Goal: Task Accomplishment & Management: Manage account settings

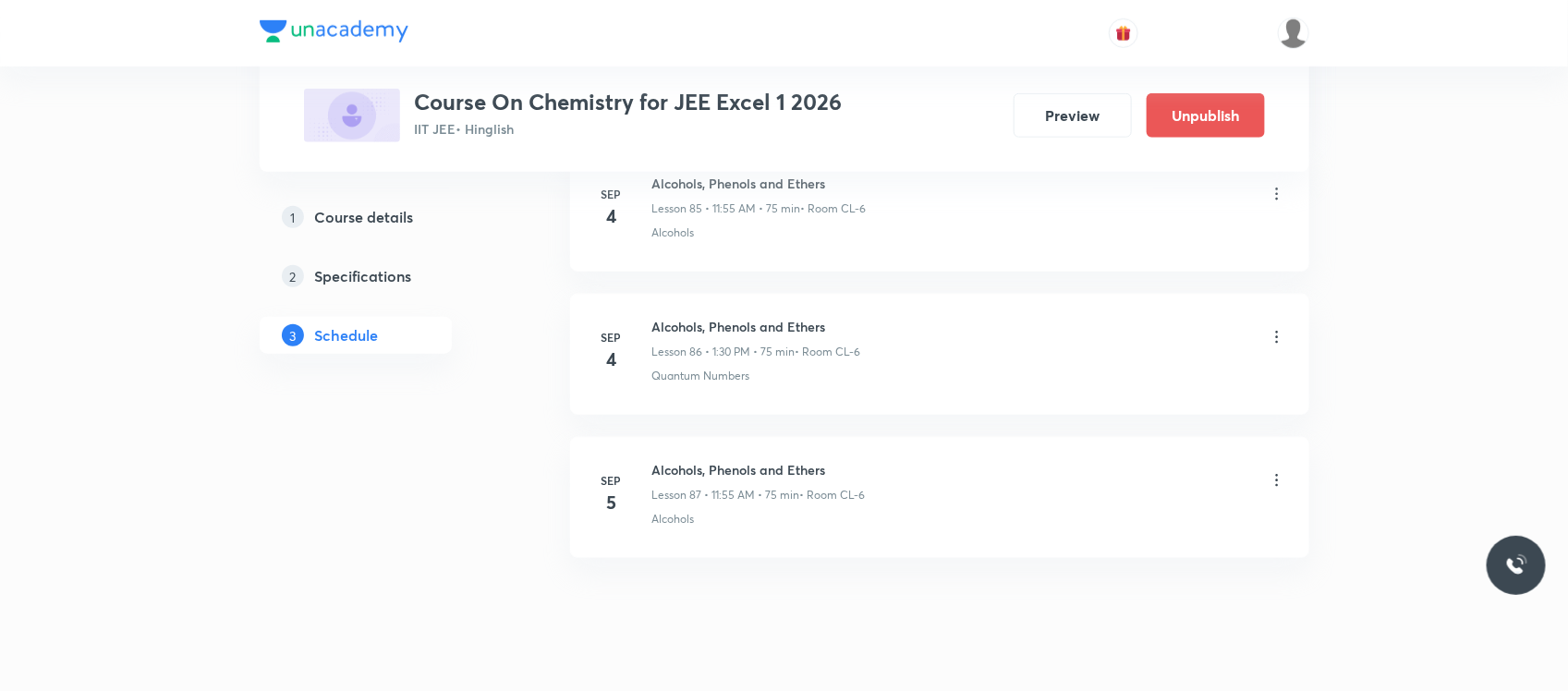
scroll to position [13282, 0]
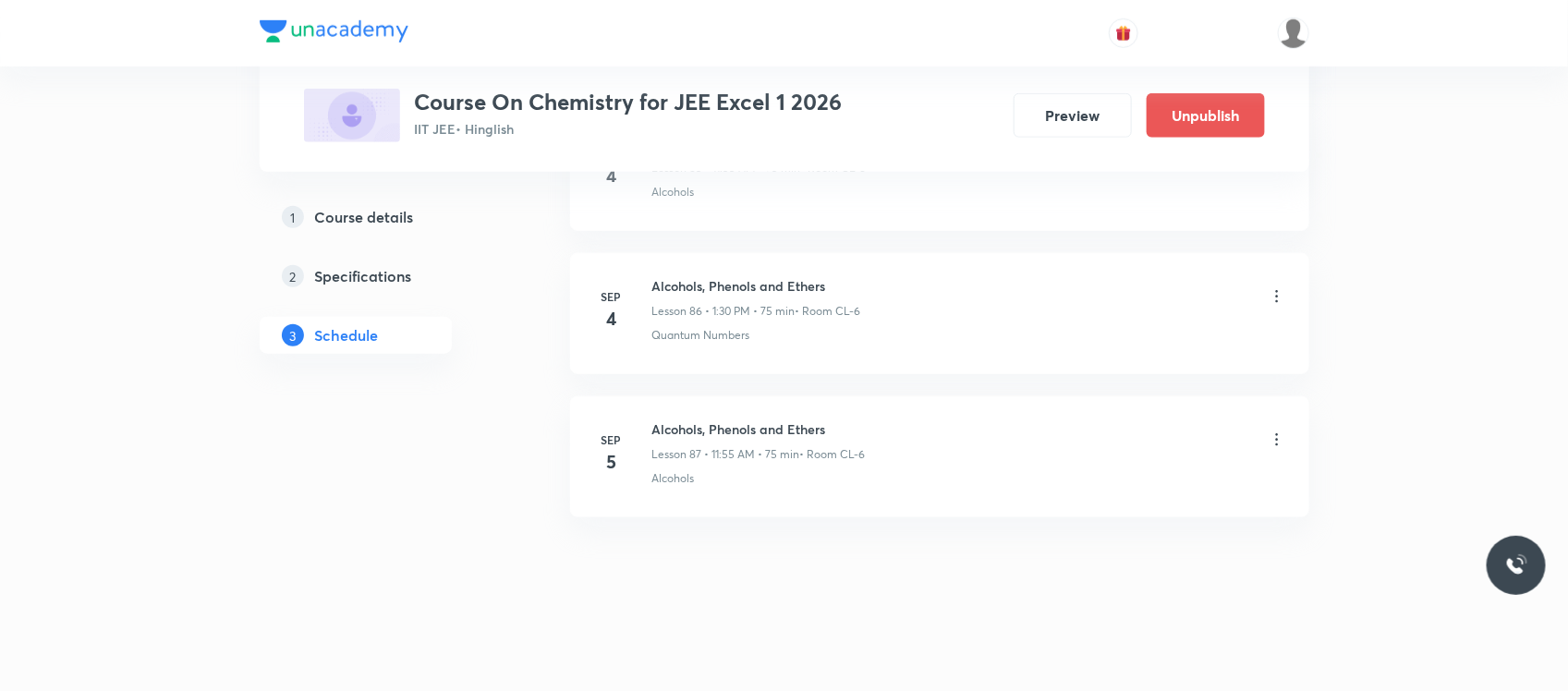
click at [1281, 436] on icon at bounding box center [1278, 440] width 19 height 19
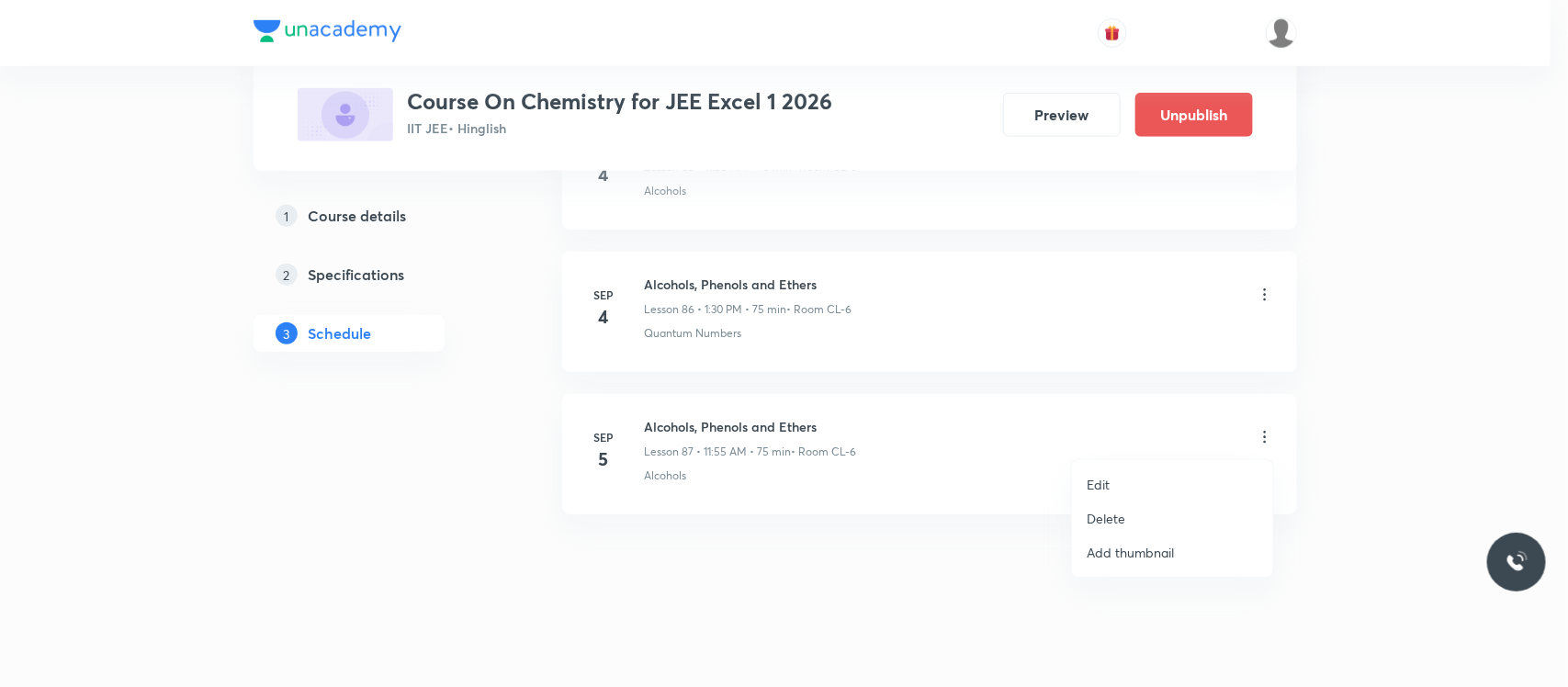
click at [1140, 511] on li "Delete" at bounding box center [1172, 518] width 201 height 34
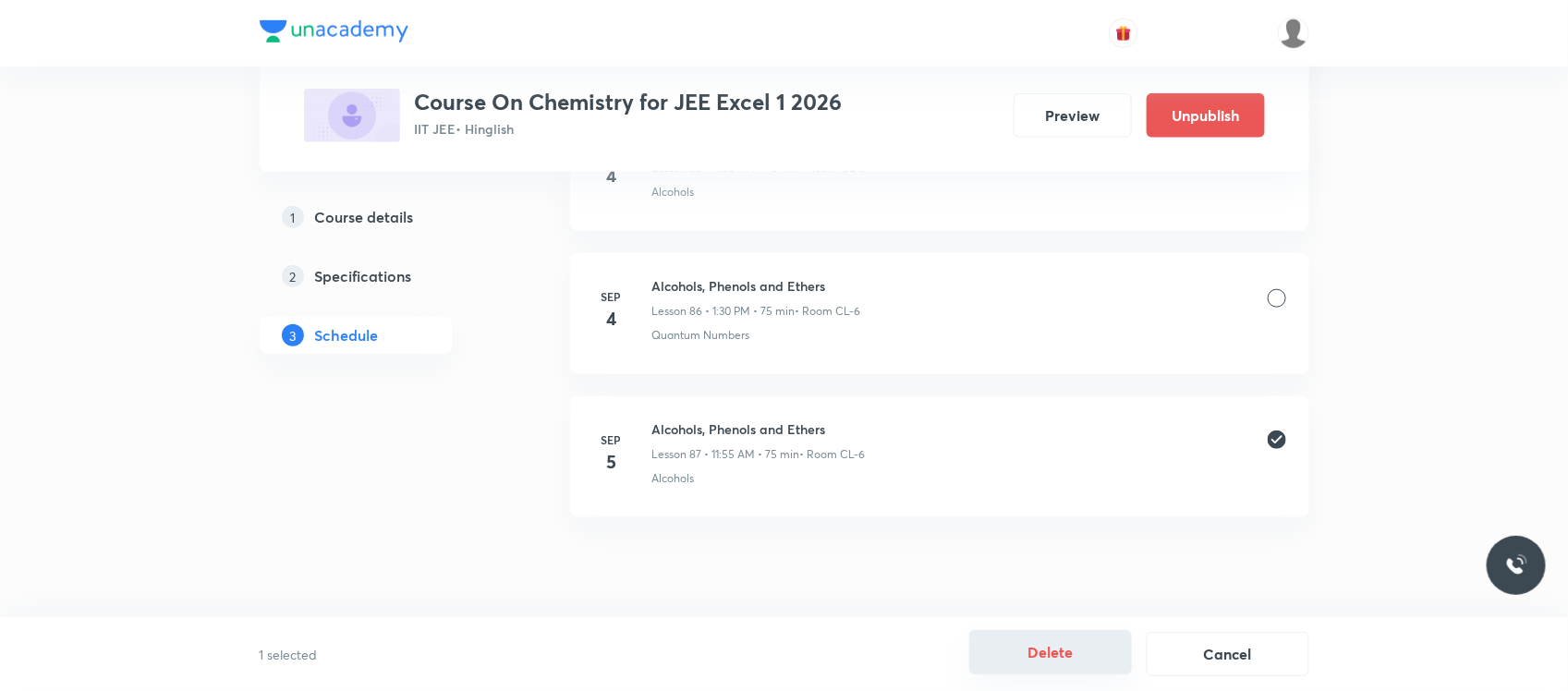
click at [1073, 656] on button "Delete" at bounding box center [1051, 651] width 163 height 44
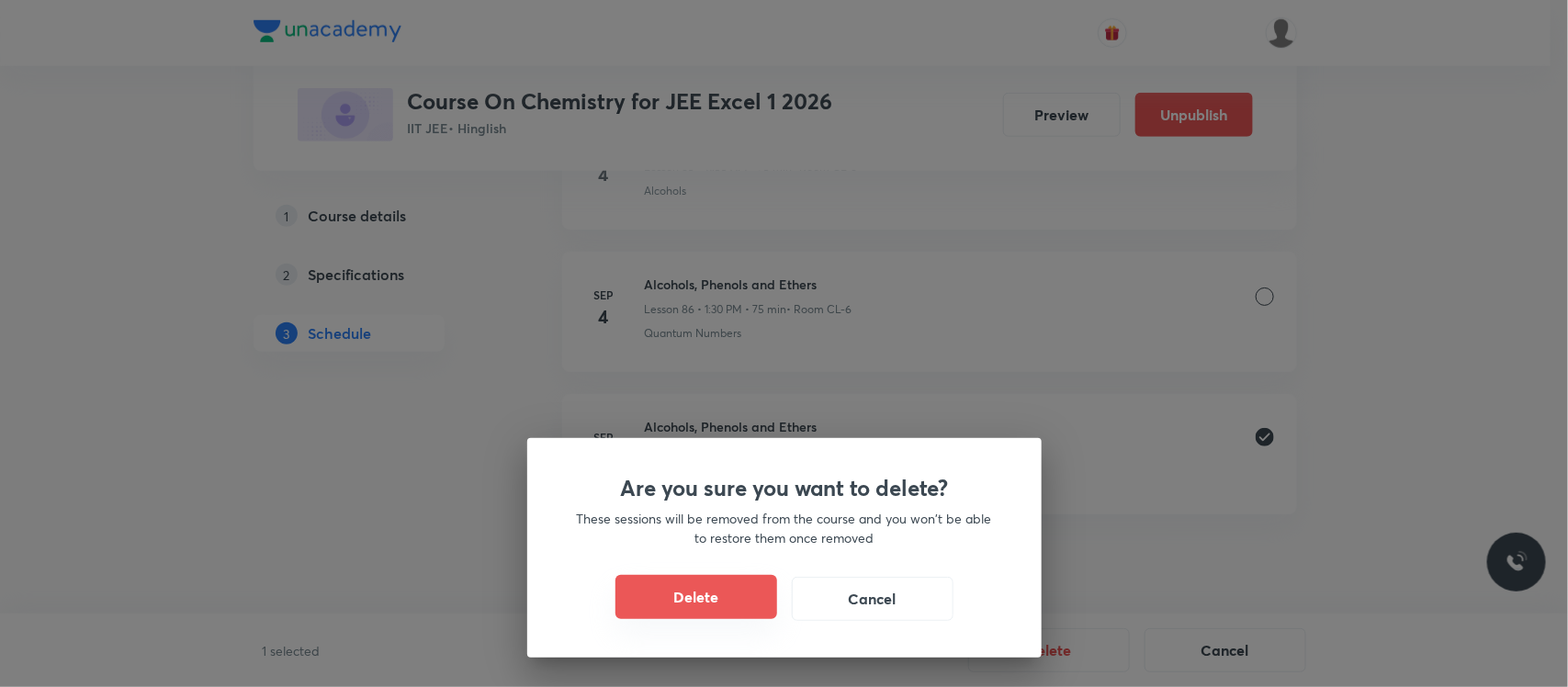
click at [664, 593] on button "Delete" at bounding box center [697, 597] width 162 height 44
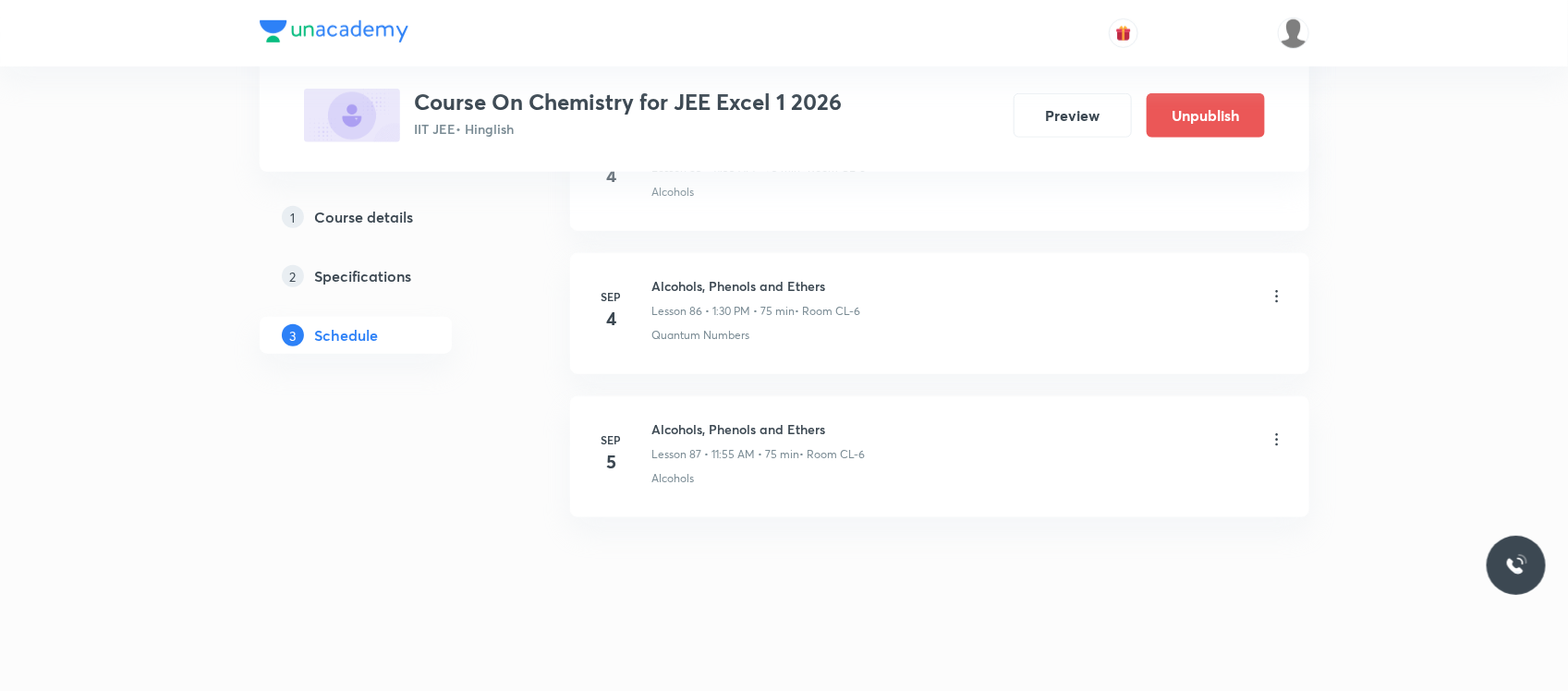
scroll to position [13138, 0]
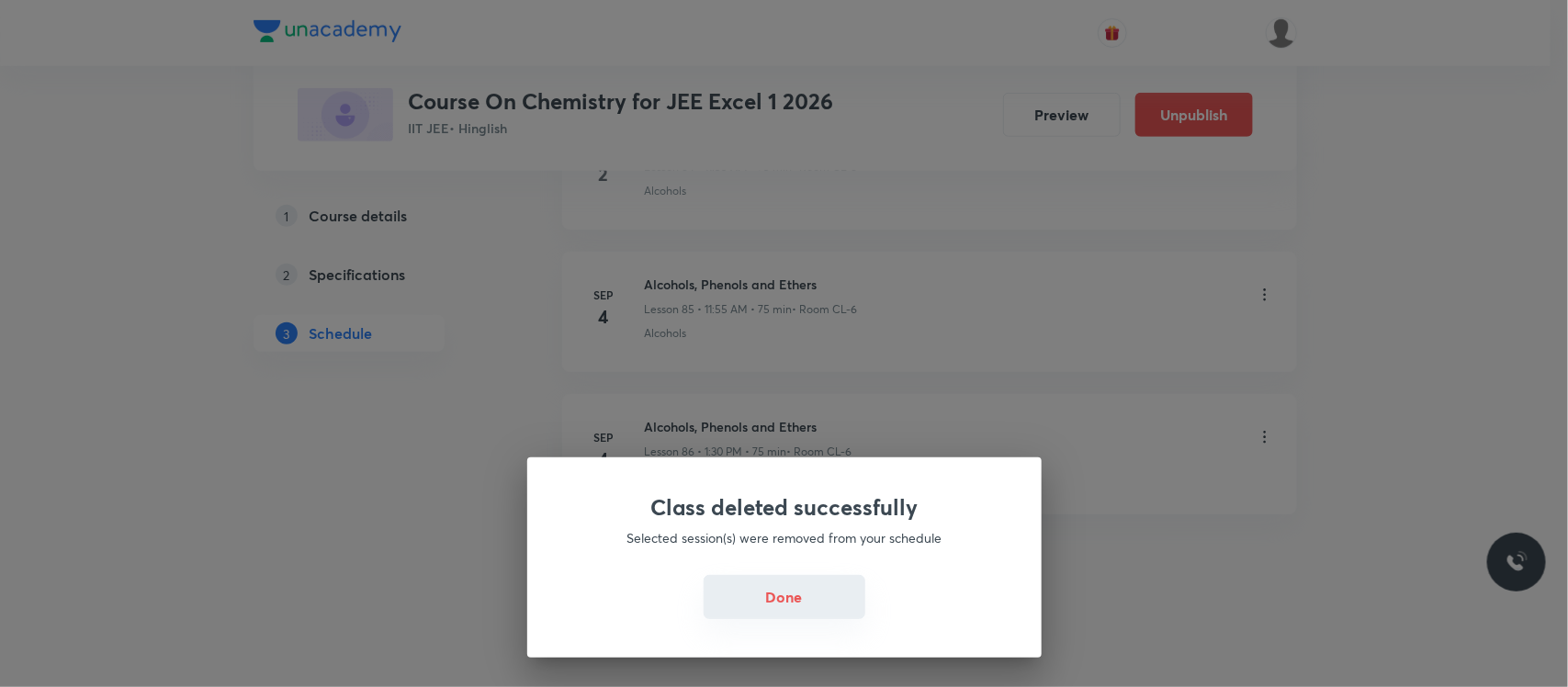
click at [760, 600] on button "Done" at bounding box center [784, 597] width 162 height 44
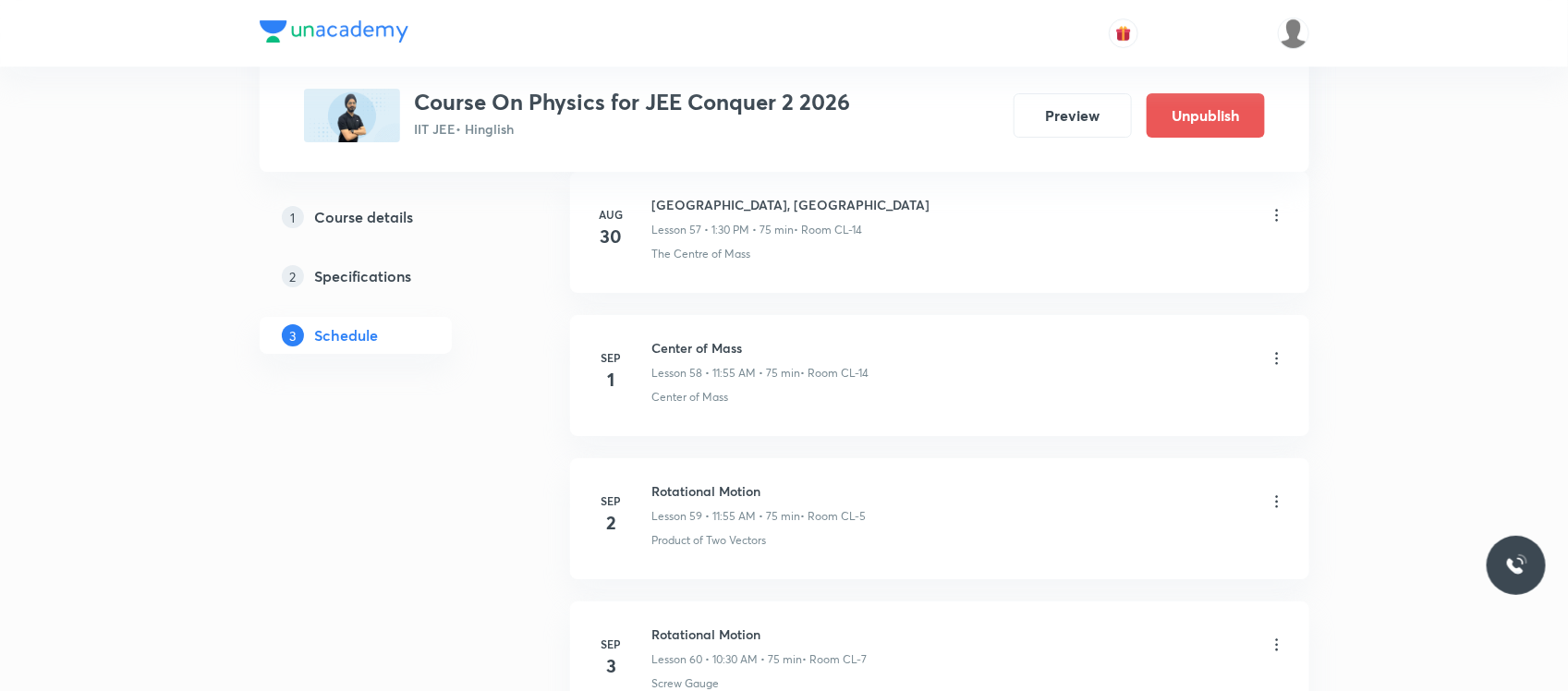
scroll to position [9548, 0]
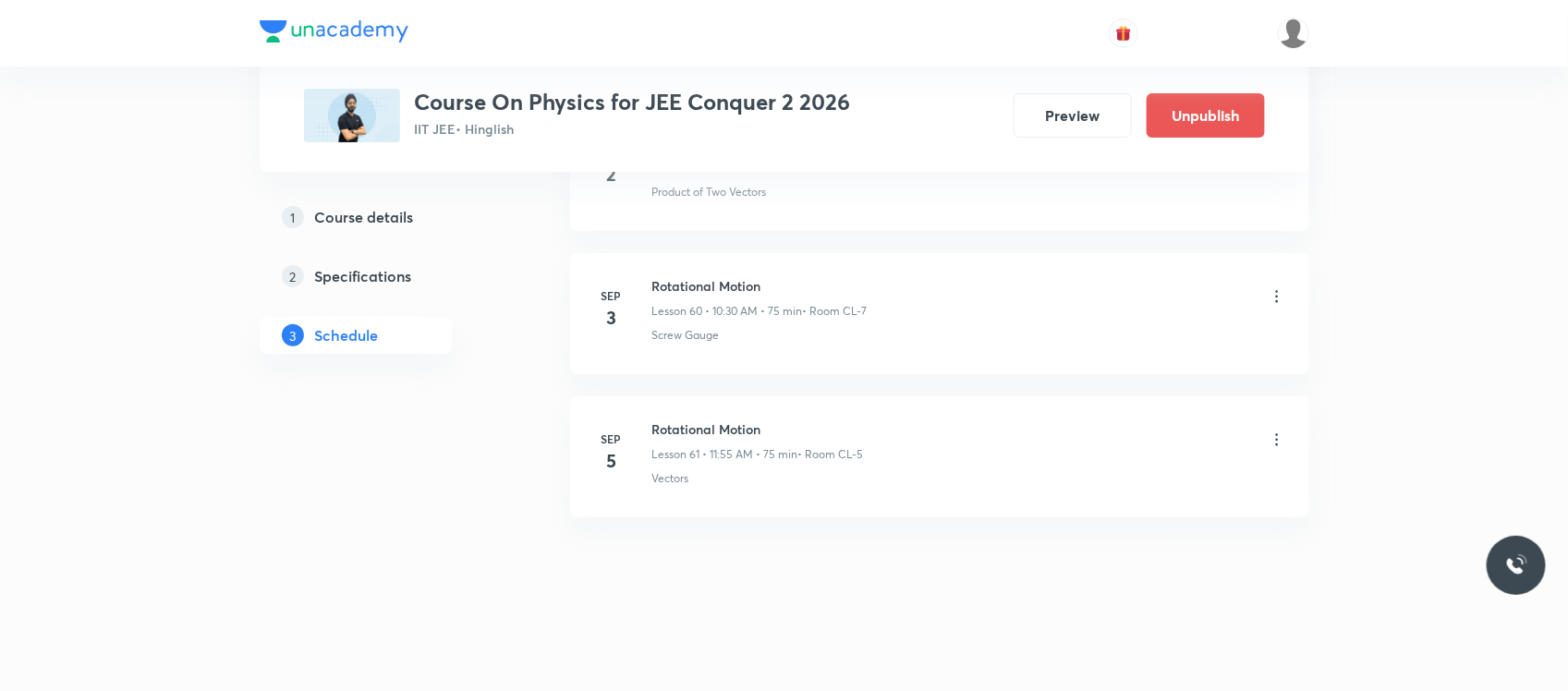
click at [1275, 437] on icon at bounding box center [1278, 440] width 19 height 19
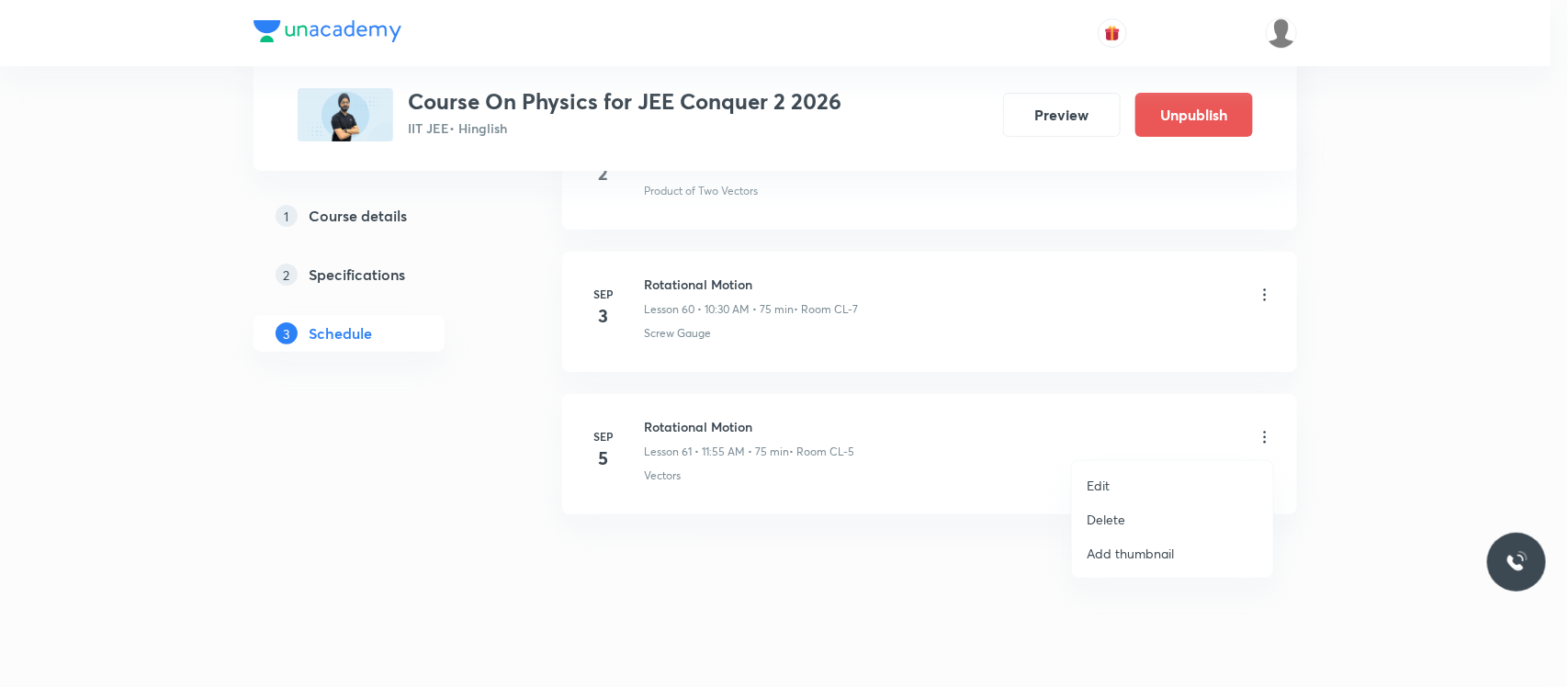
click at [1135, 517] on li "Delete" at bounding box center [1172, 519] width 201 height 34
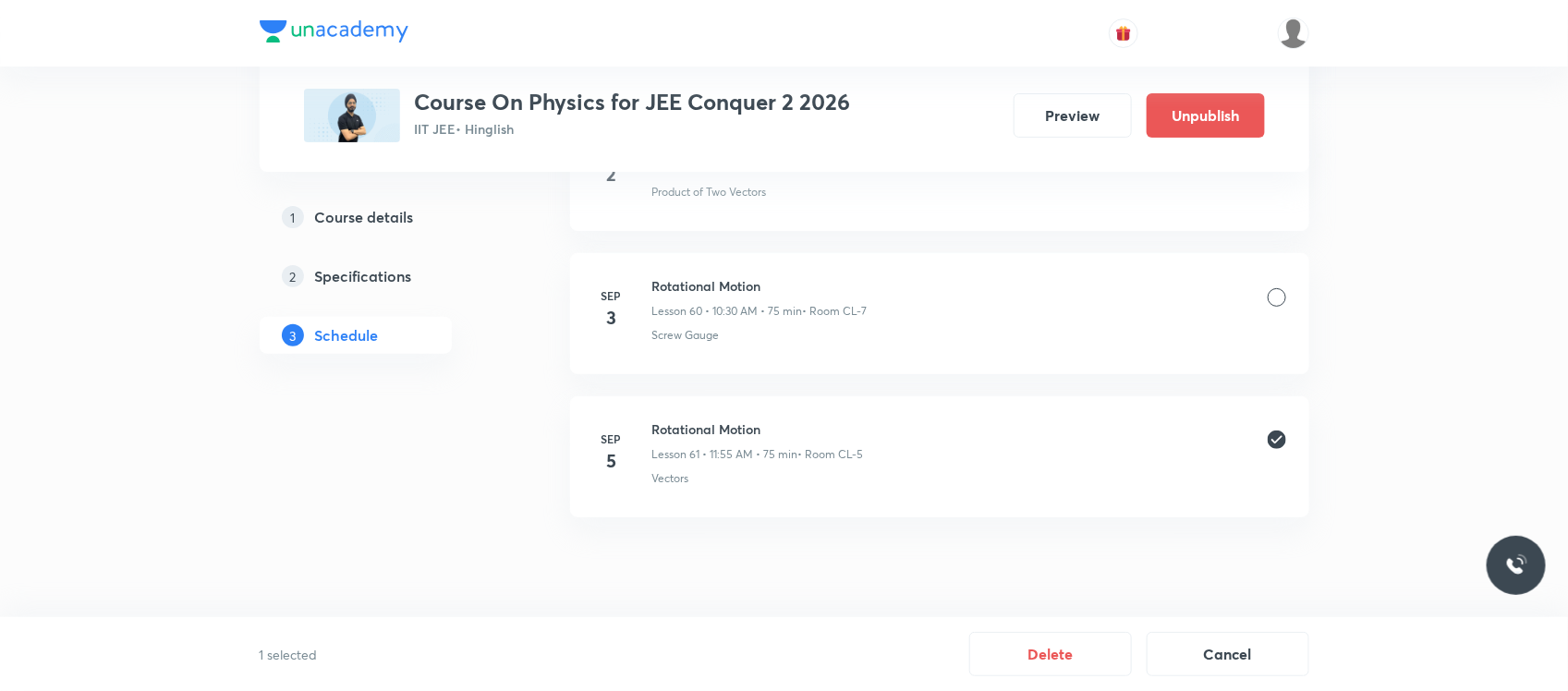
click at [1101, 651] on button "Delete" at bounding box center [1051, 653] width 163 height 44
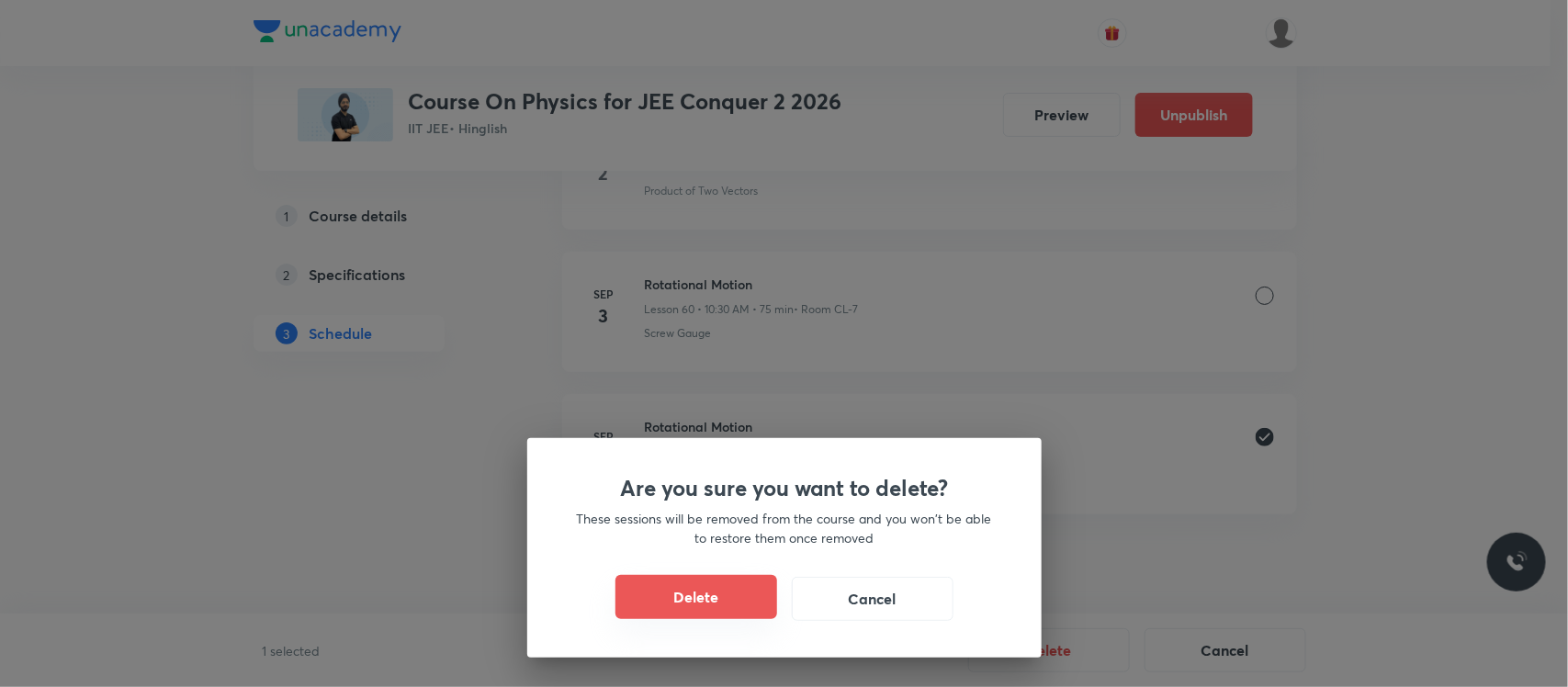
click at [687, 607] on button "Delete" at bounding box center [697, 597] width 162 height 44
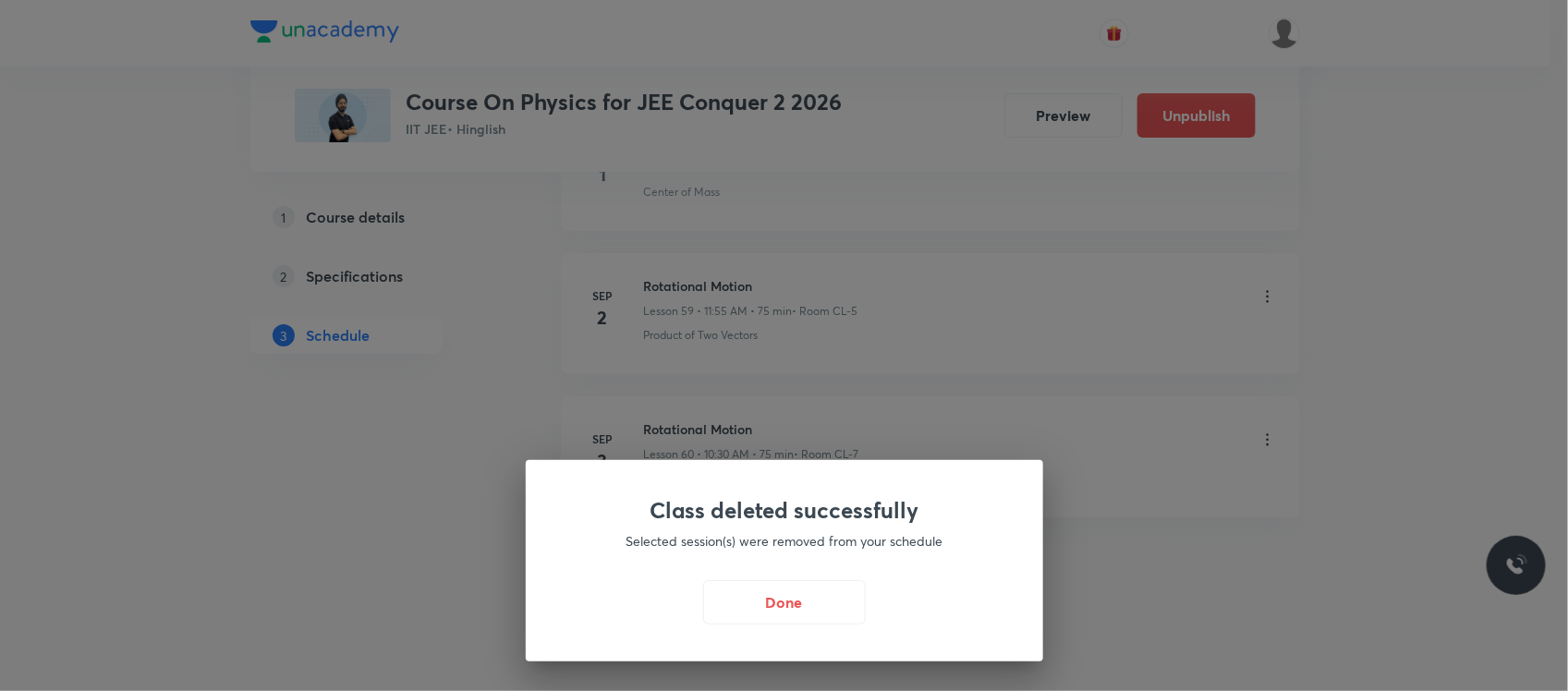
scroll to position [9406, 0]
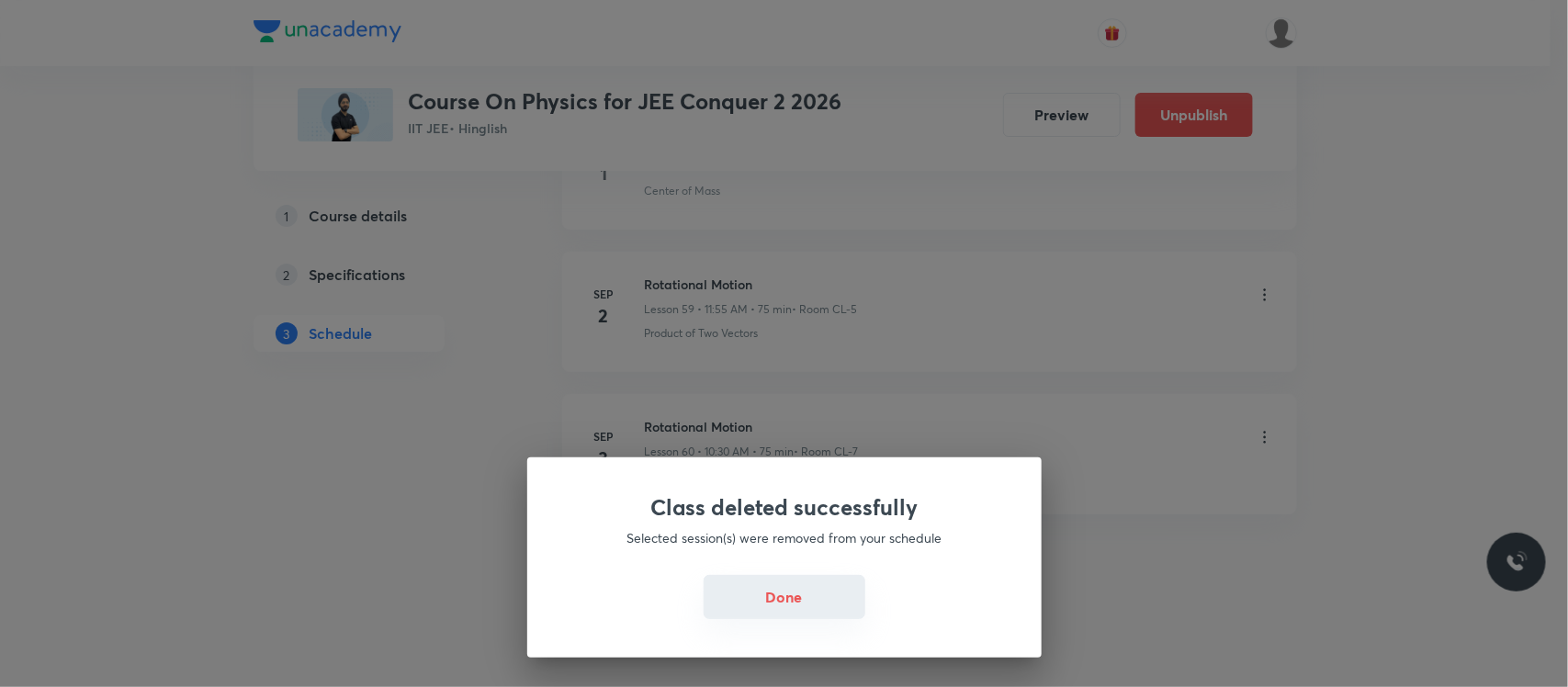
click at [778, 616] on button "Done" at bounding box center [784, 597] width 162 height 44
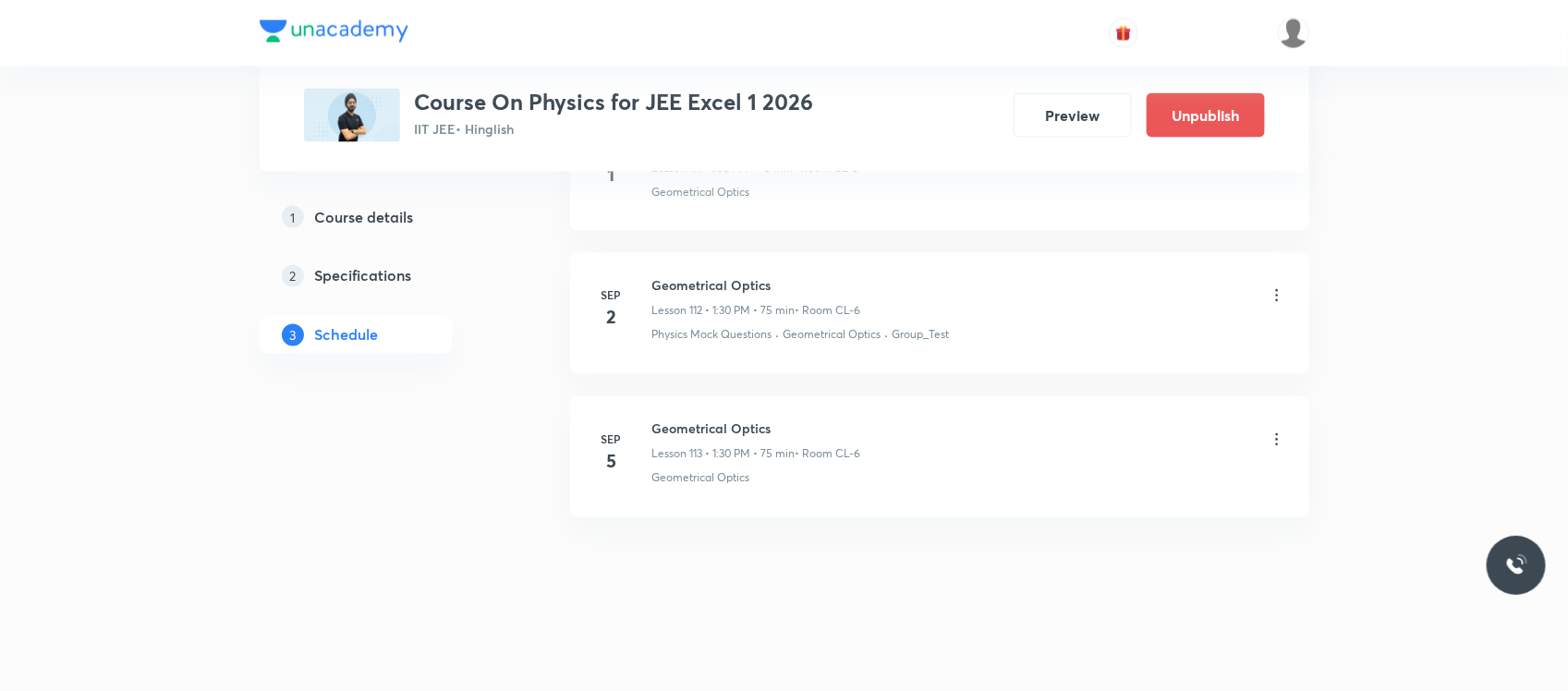
scroll to position [17018, 0]
click at [687, 425] on h6 "Geometrical Optics" at bounding box center [757, 429] width 209 height 20
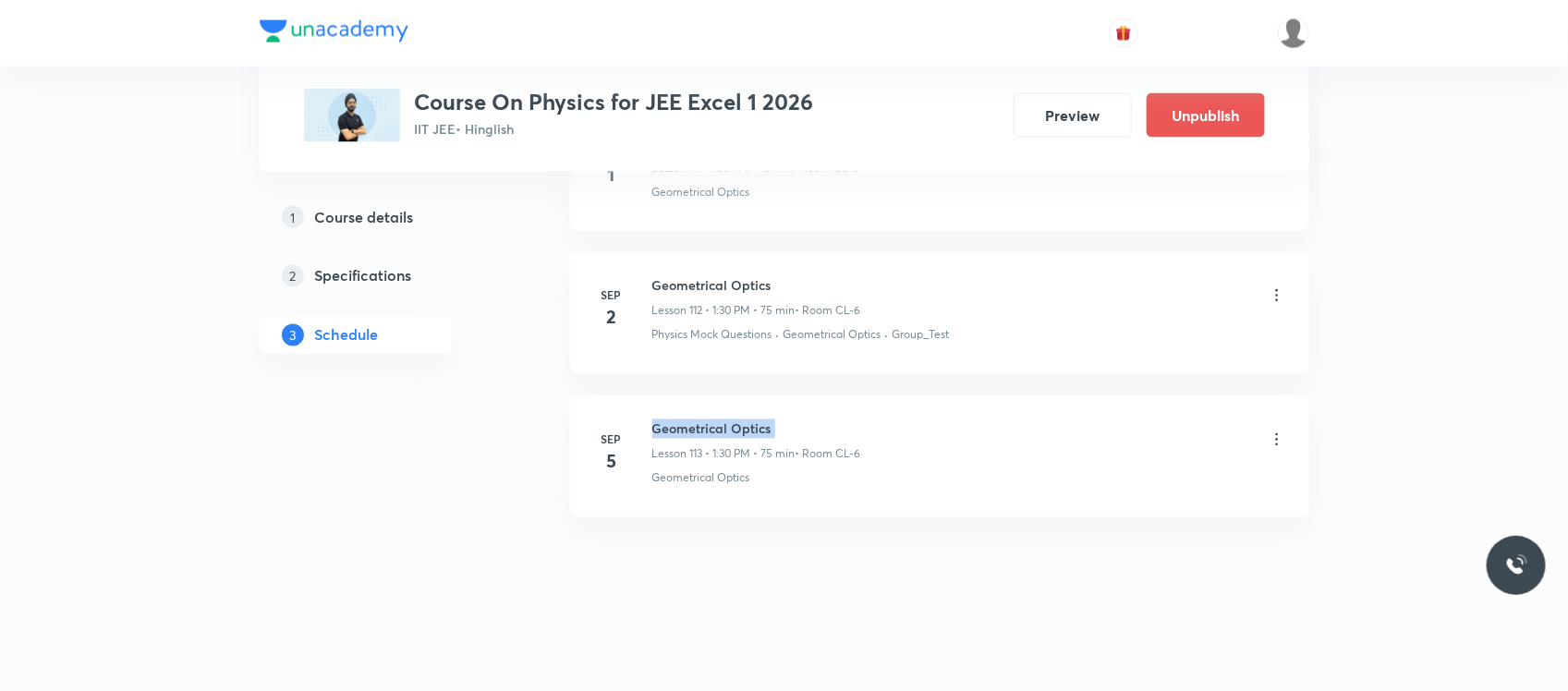
click at [687, 425] on h6 "Geometrical Optics" at bounding box center [757, 429] width 209 height 20
copy h6 "Geometrical Optics"
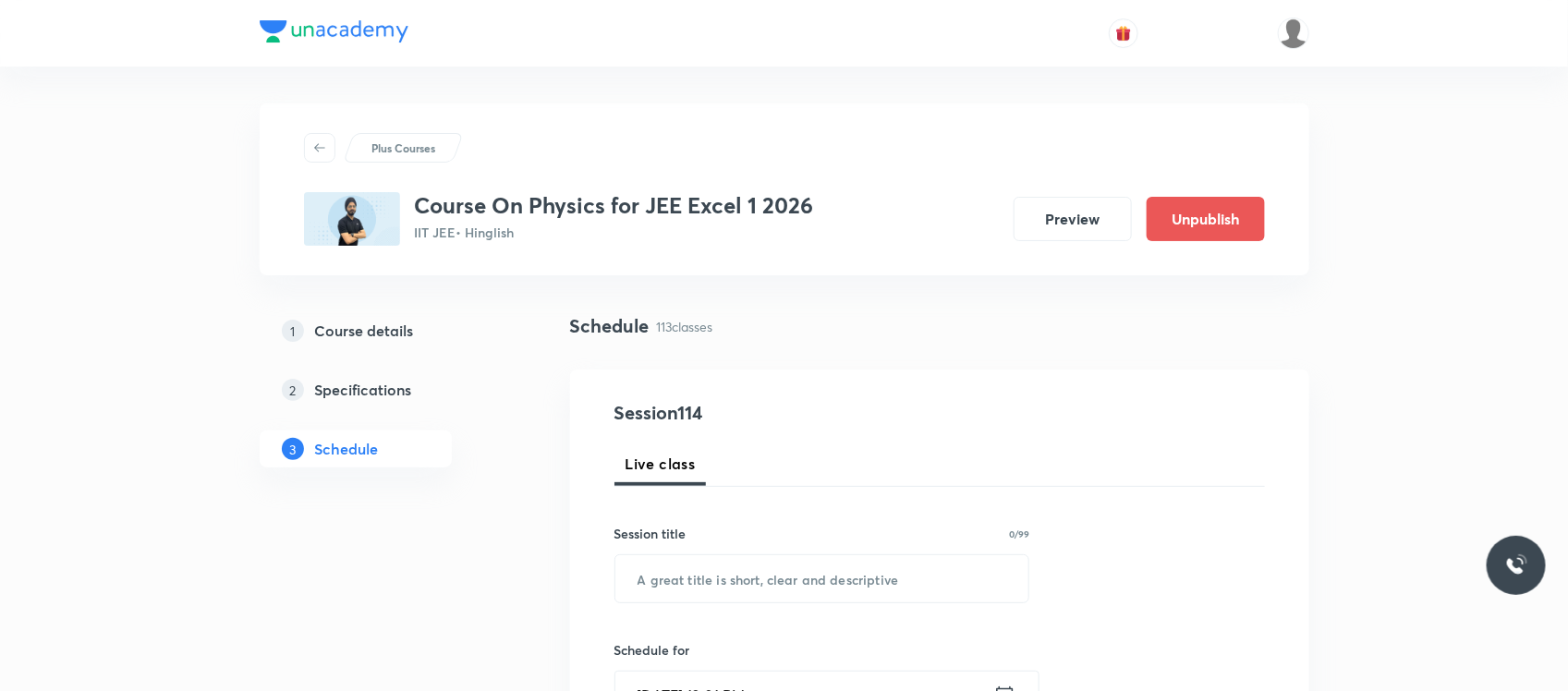
scroll to position [95, 0]
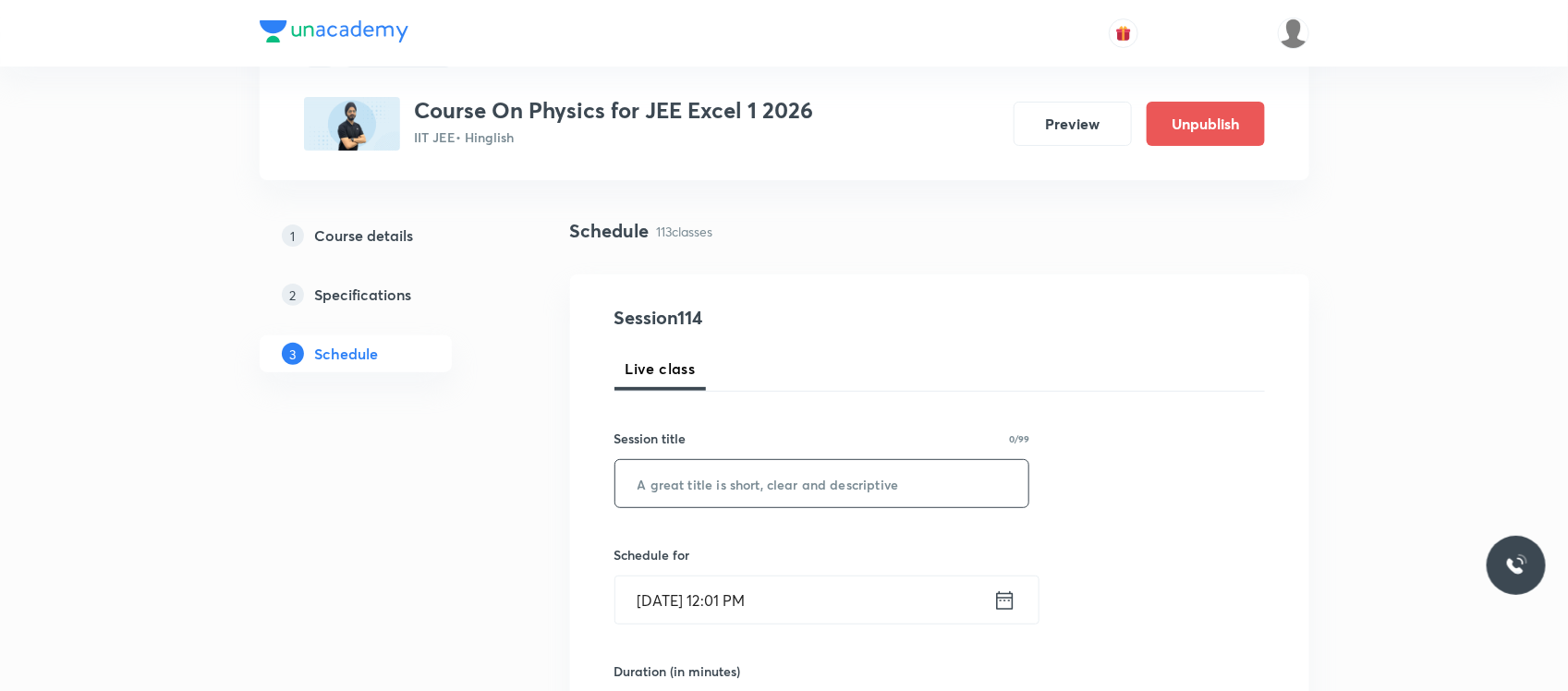
click at [688, 490] on input "text" at bounding box center [823, 484] width 414 height 47
paste input "Geometrical Optics"
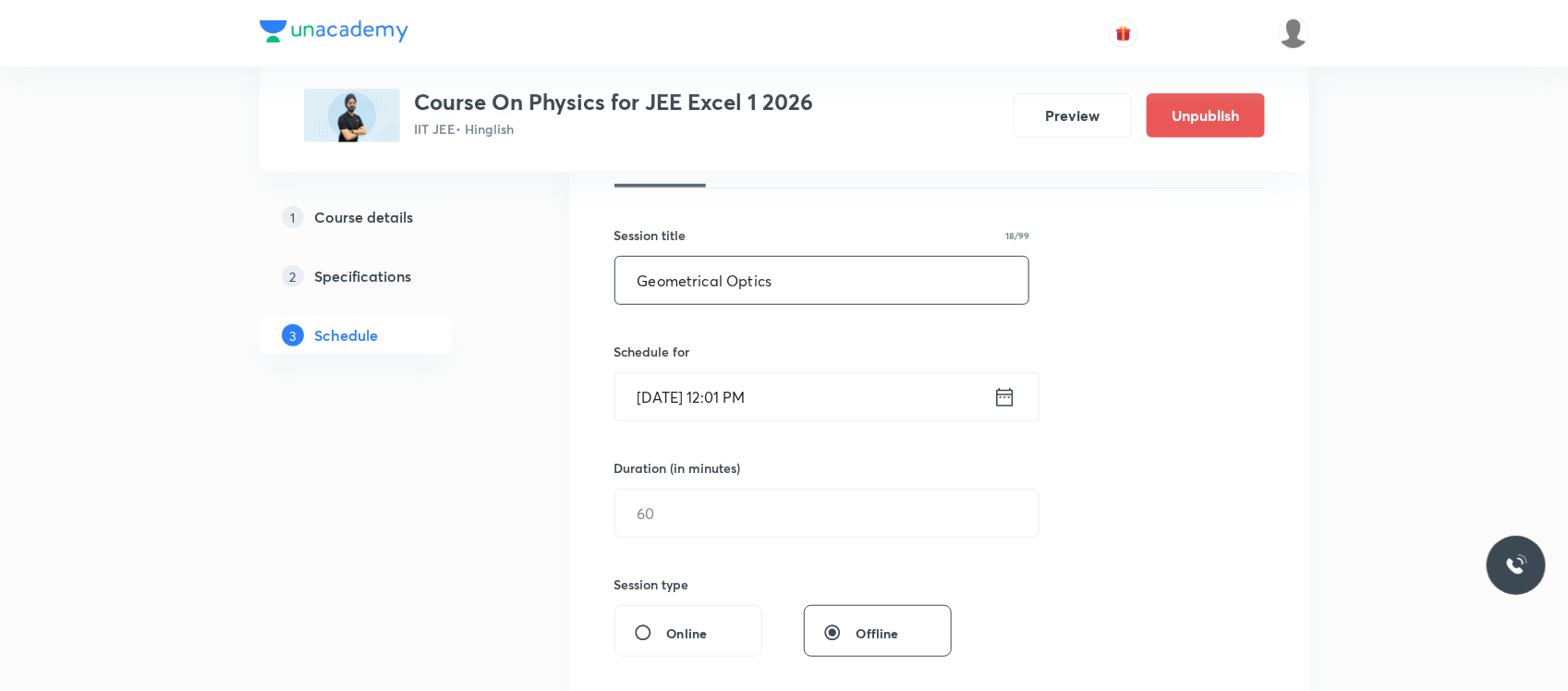
scroll to position [304, 0]
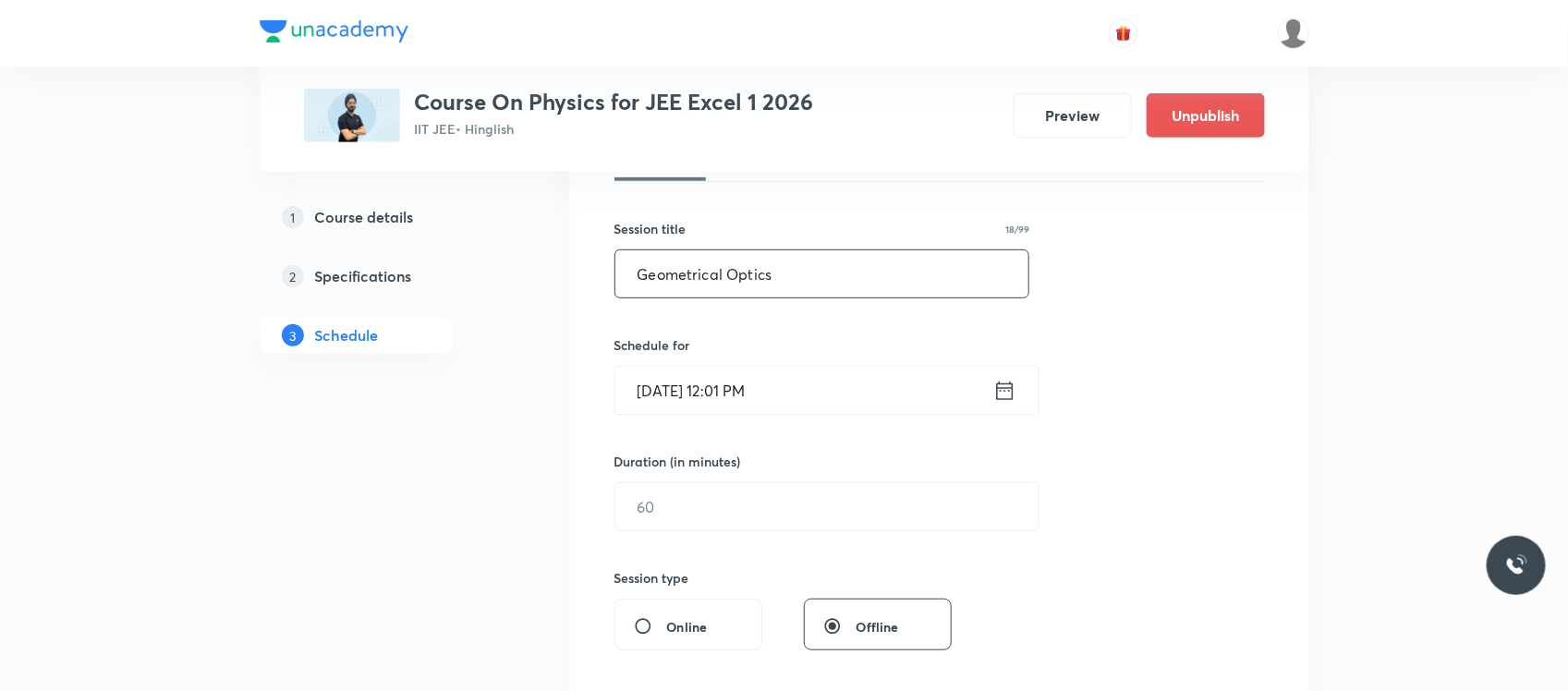
type input "Geometrical Optics"
click at [787, 400] on input "Sep 5, 2025, 12:01 PM" at bounding box center [805, 390] width 378 height 47
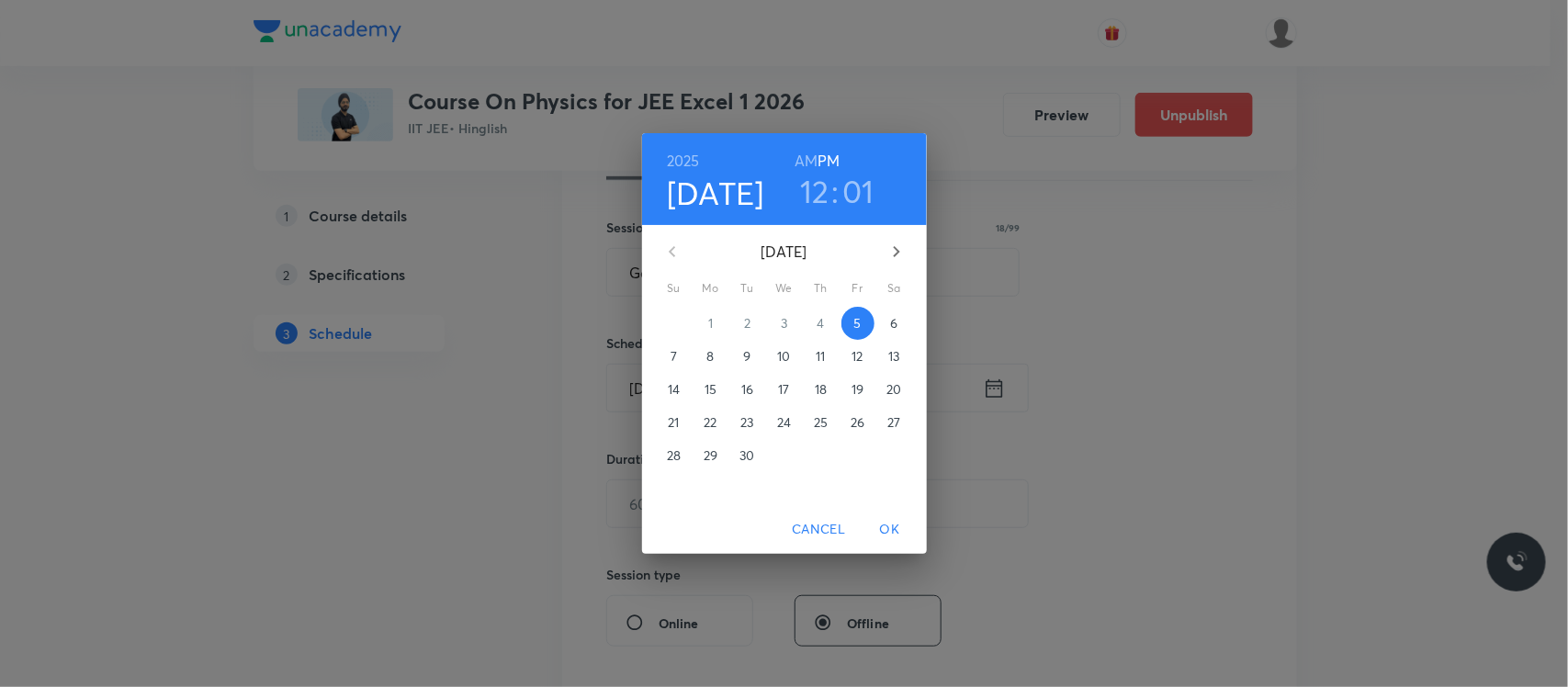
click at [852, 195] on h3 "01" at bounding box center [858, 191] width 32 height 39
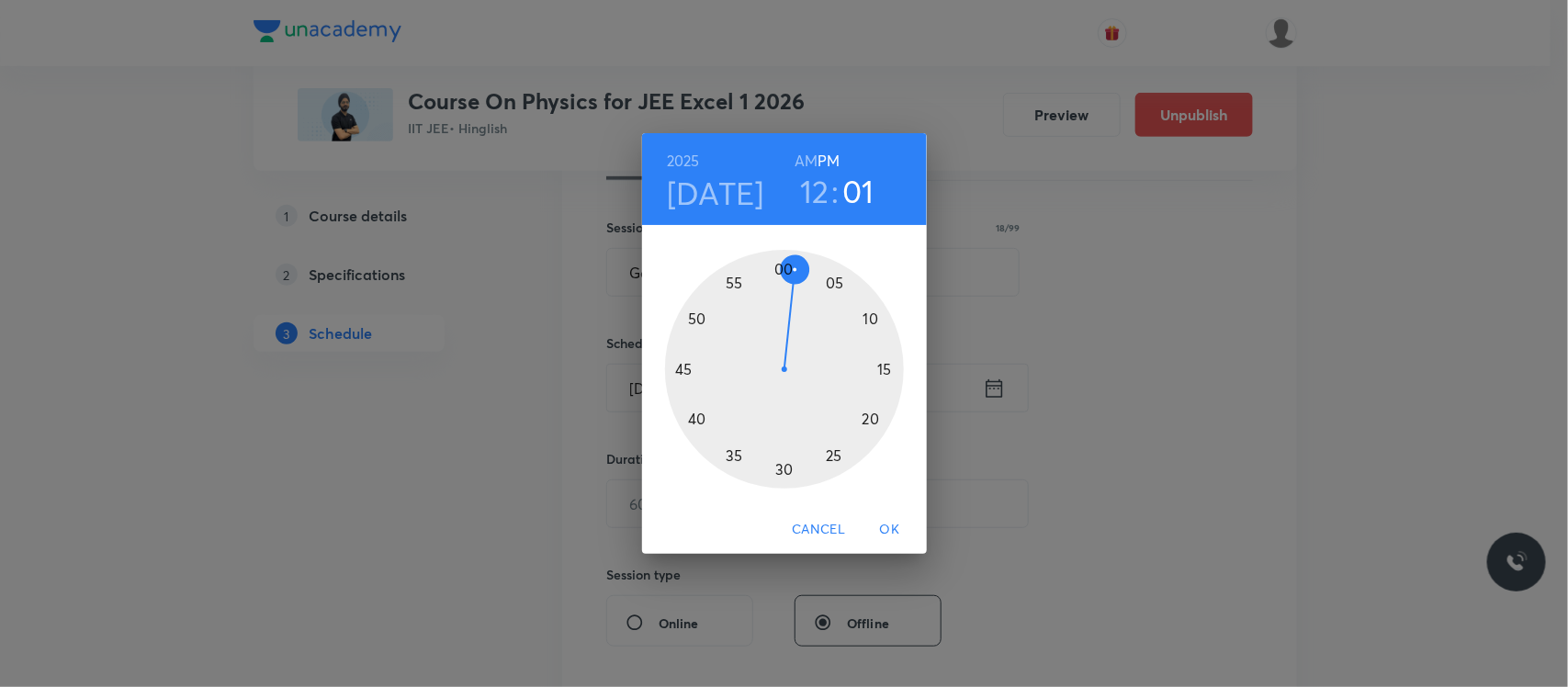
click at [834, 287] on div at bounding box center [784, 369] width 239 height 239
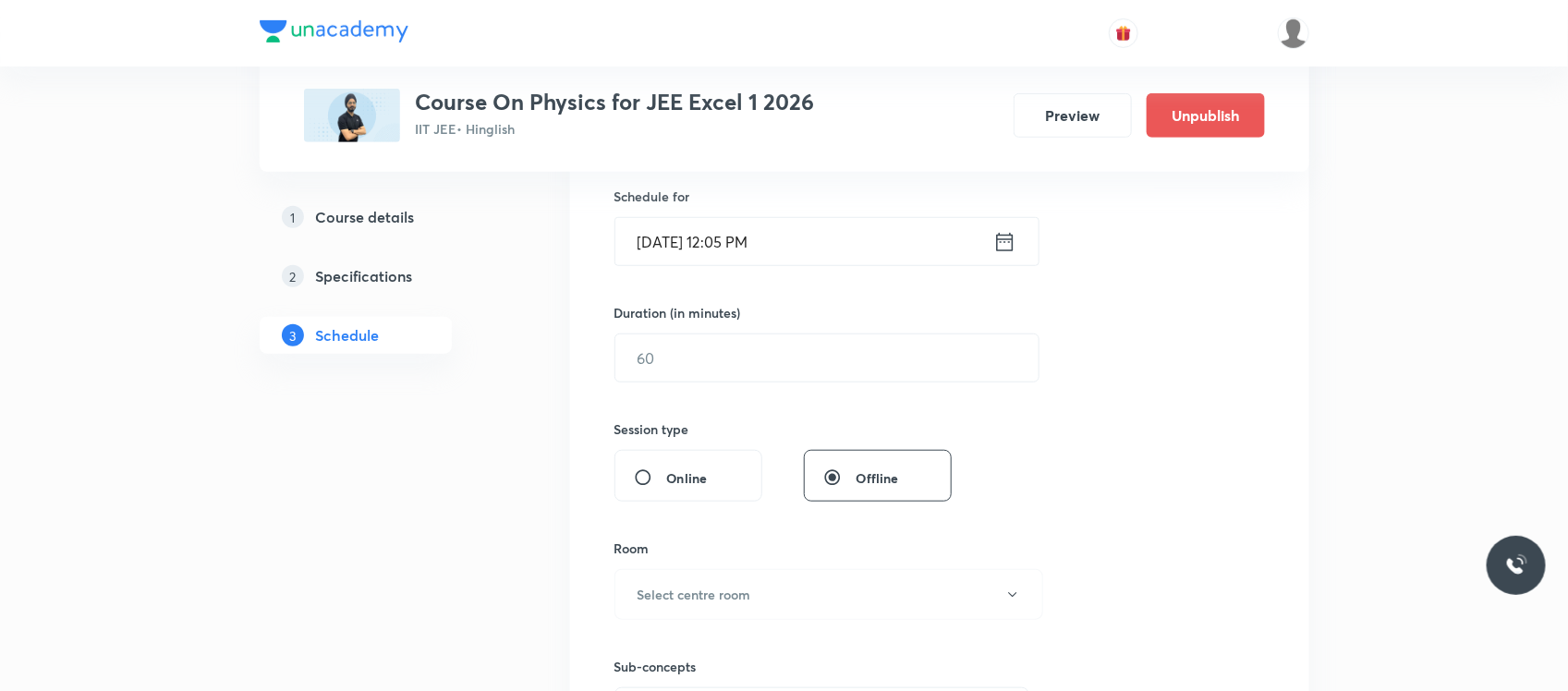
scroll to position [456, 0]
click at [768, 354] on input "text" at bounding box center [828, 356] width 424 height 47
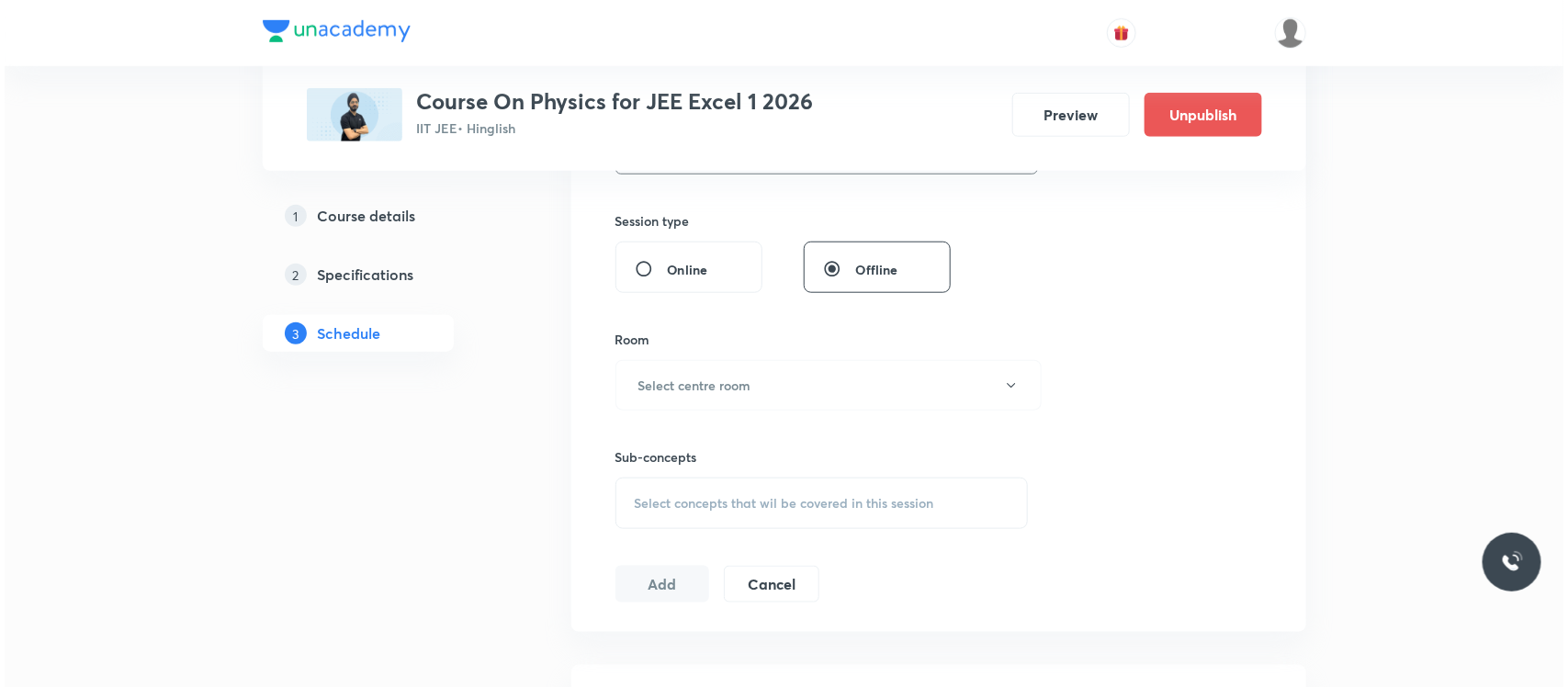
scroll to position [665, 0]
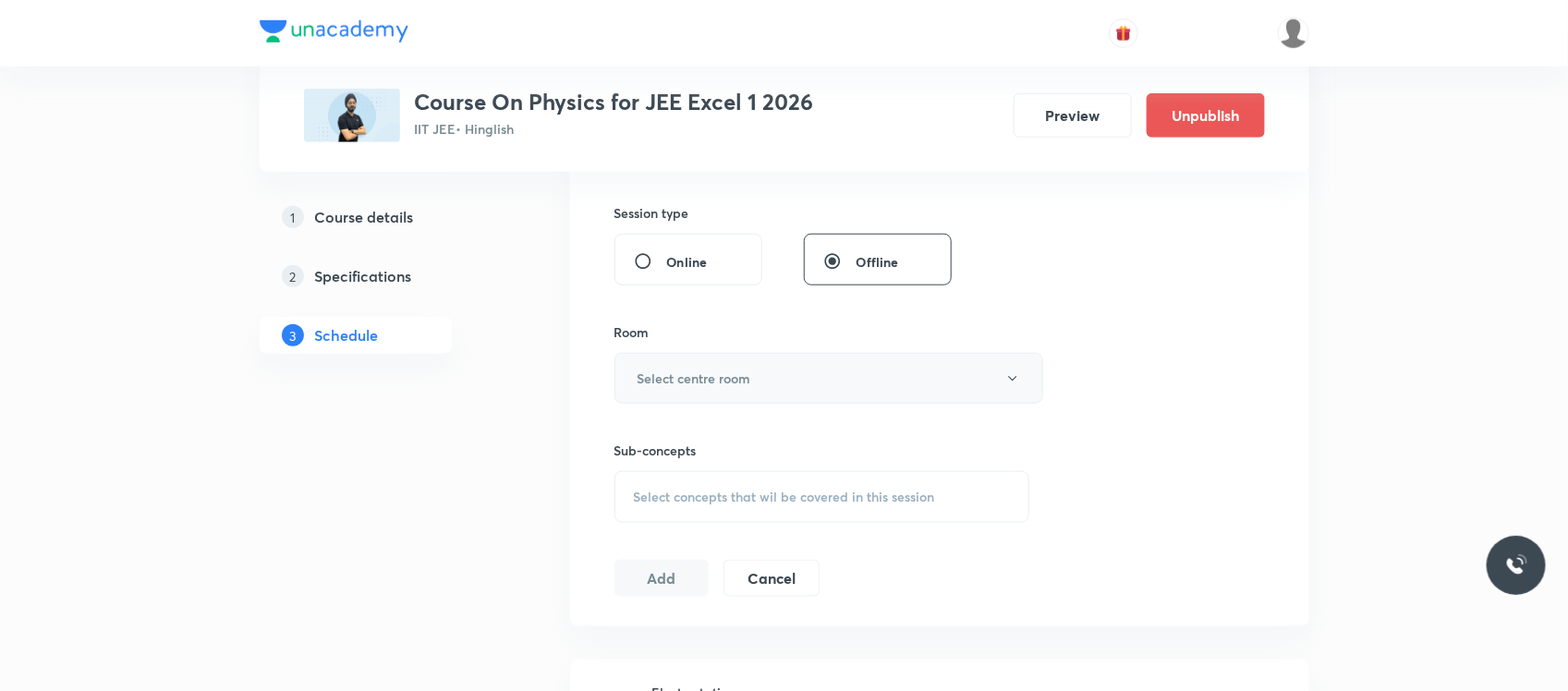
type input "55"
click at [693, 377] on h6 "Select centre room" at bounding box center [694, 378] width 113 height 20
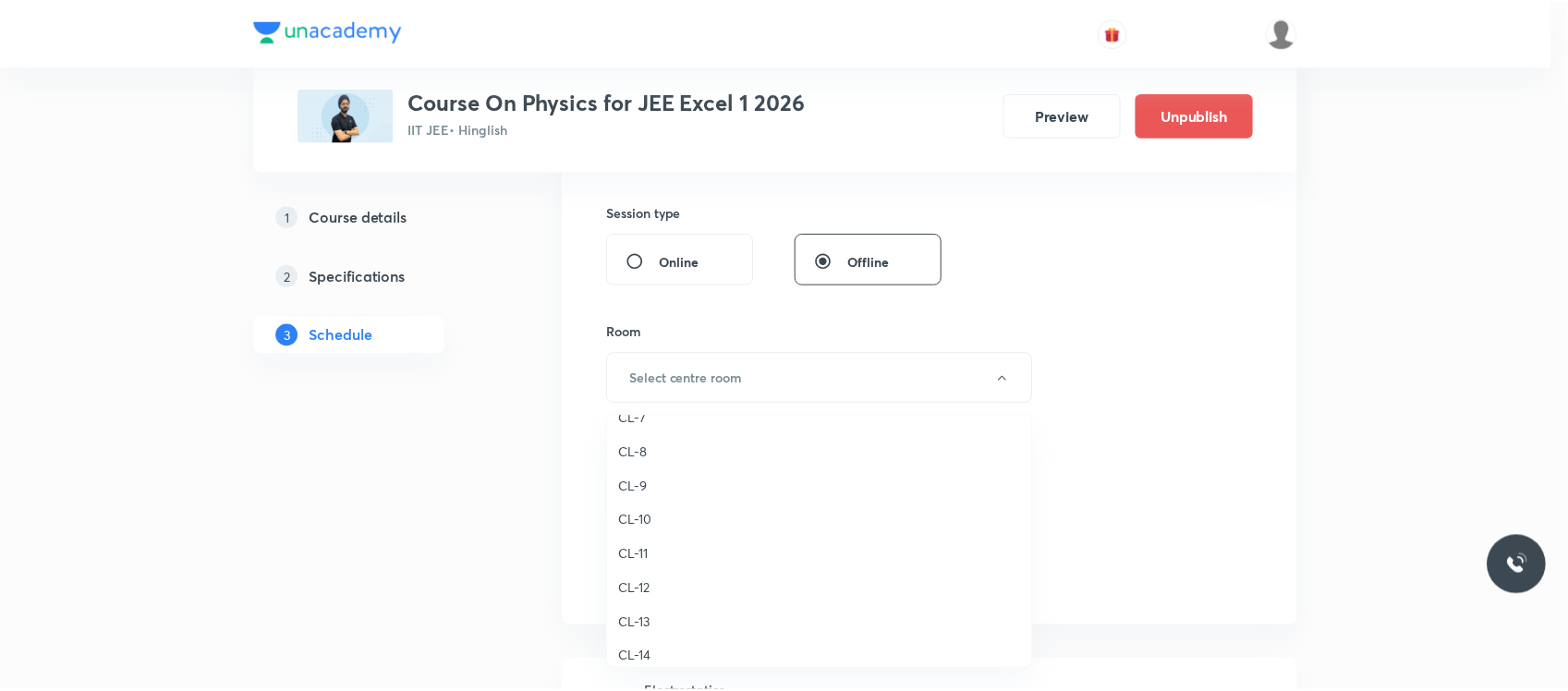
scroll to position [735, 0]
click at [645, 450] on span "CL-8" at bounding box center [825, 457] width 405 height 20
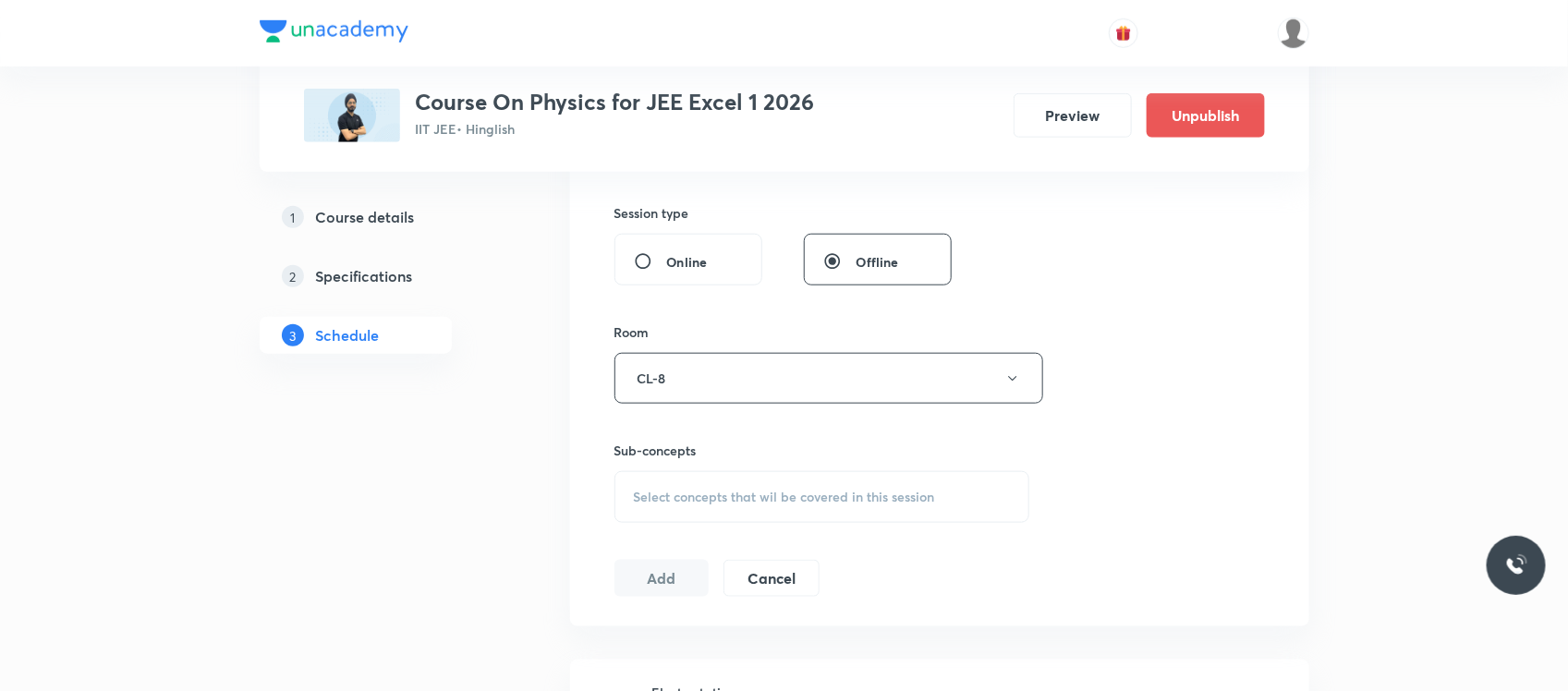
click at [691, 512] on div "Select concepts that wil be covered in this session" at bounding box center [823, 496] width 416 height 52
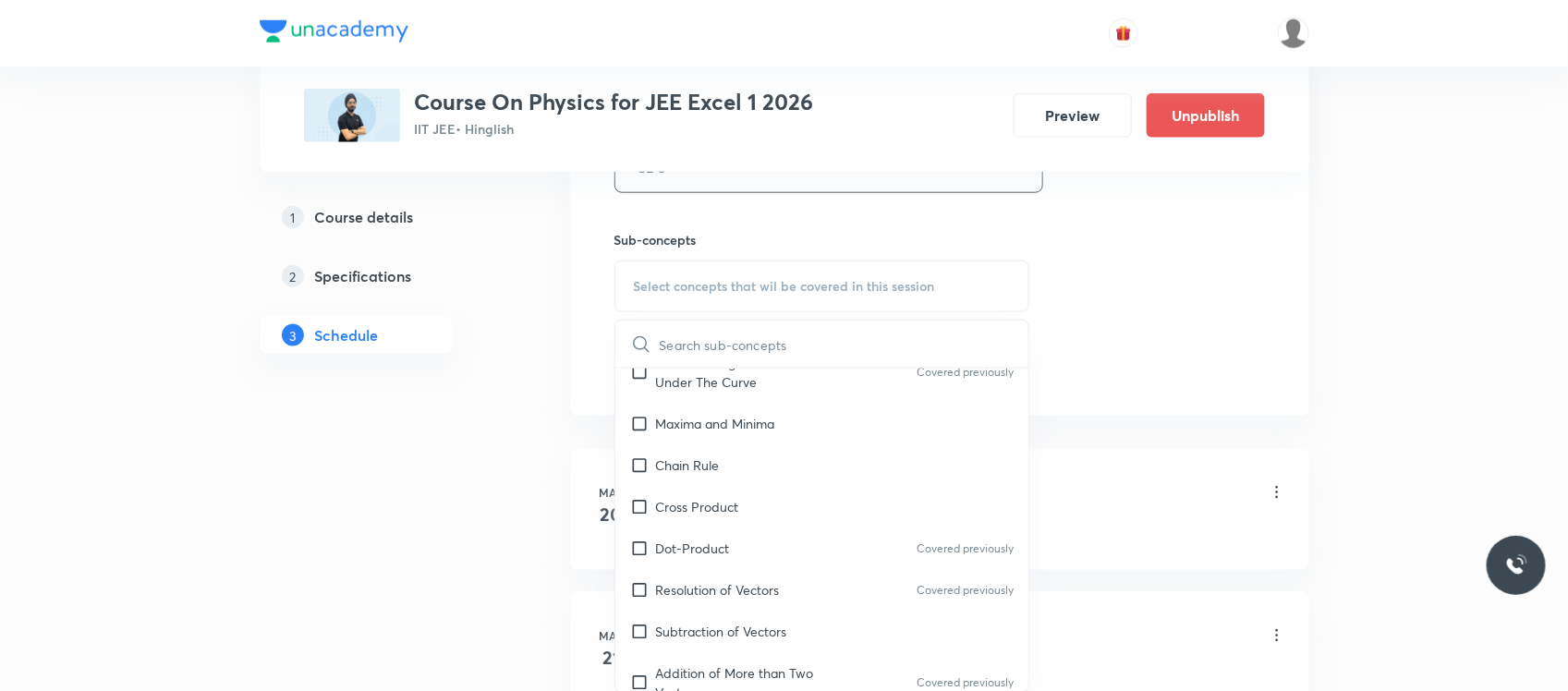
scroll to position [1332, 0]
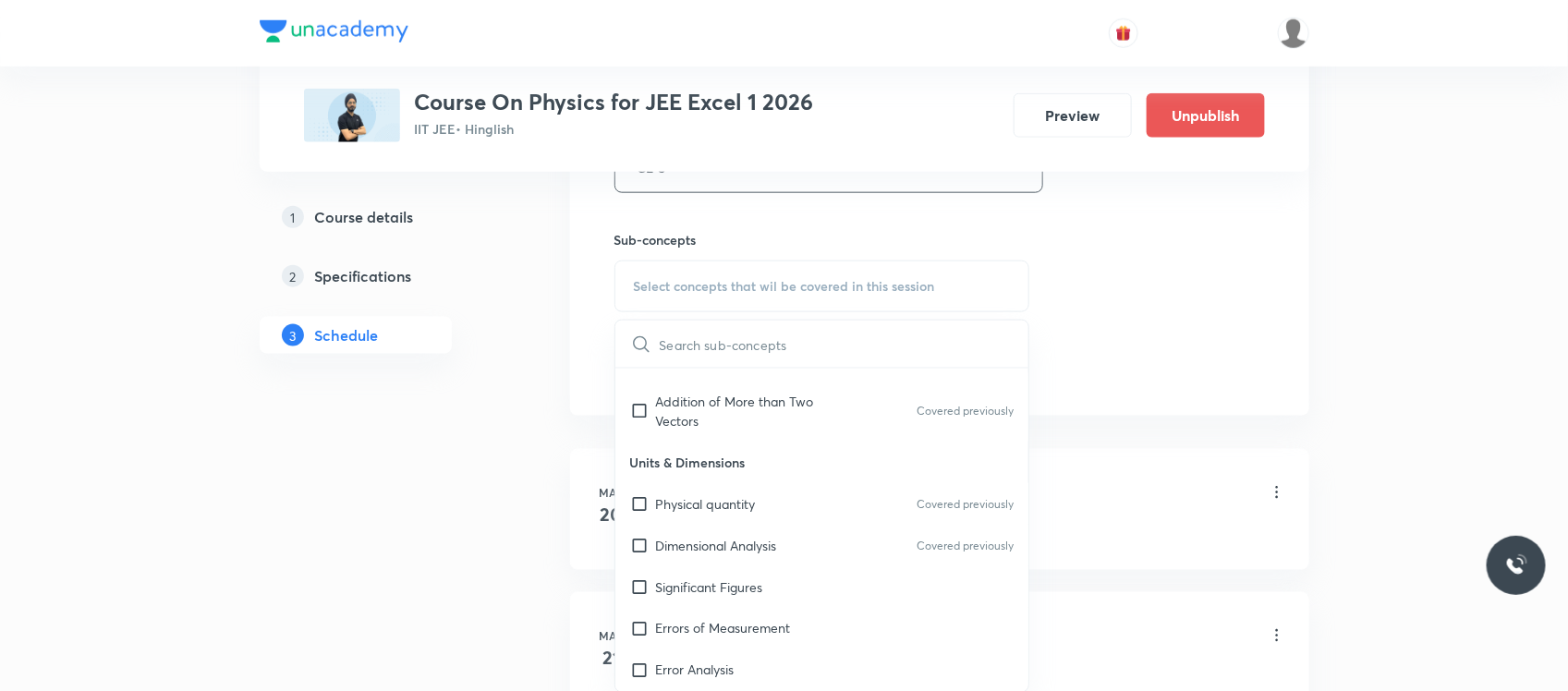
click at [725, 446] on p "Units & Dimensions" at bounding box center [823, 462] width 414 height 42
click at [718, 429] on p "Addition of More than Two Vectors" at bounding box center [749, 410] width 186 height 39
checkbox input "true"
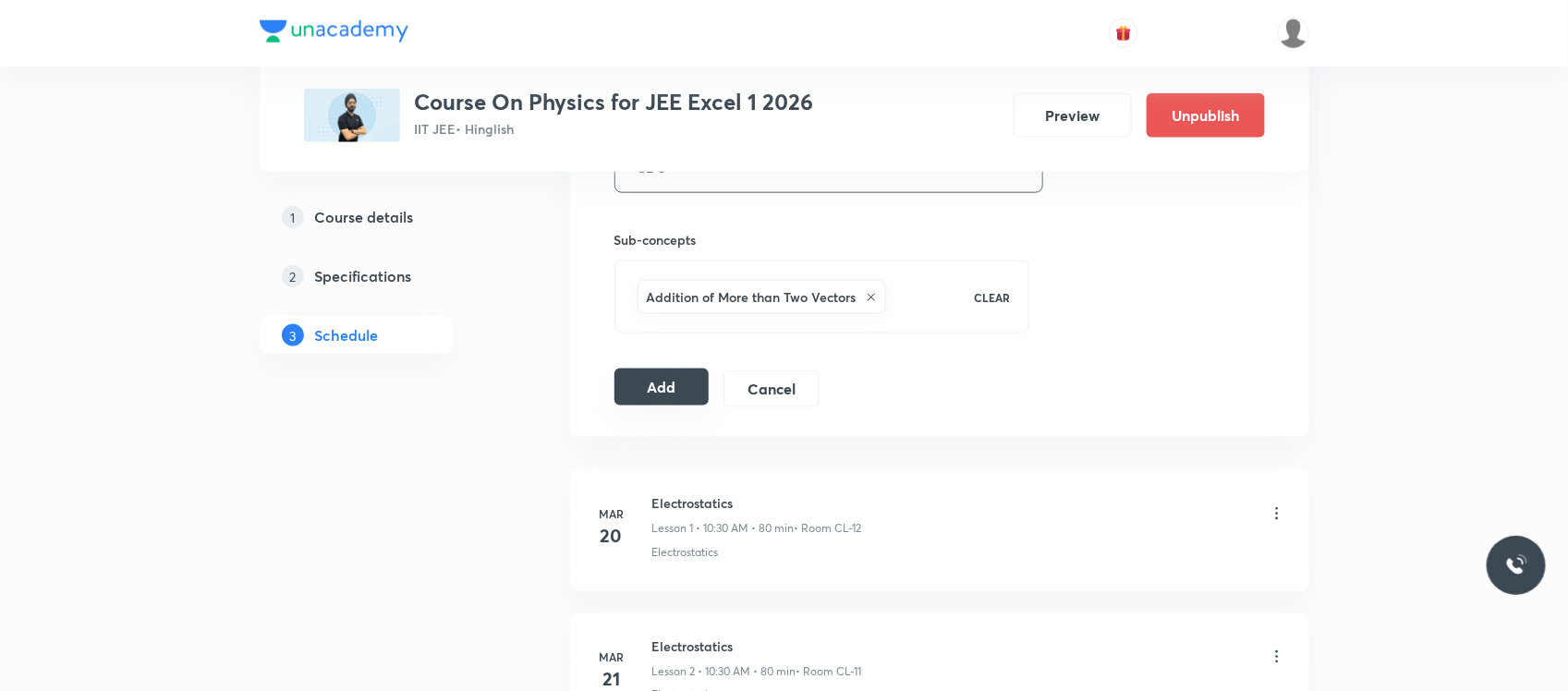
click at [648, 381] on button "Add" at bounding box center [662, 387] width 96 height 37
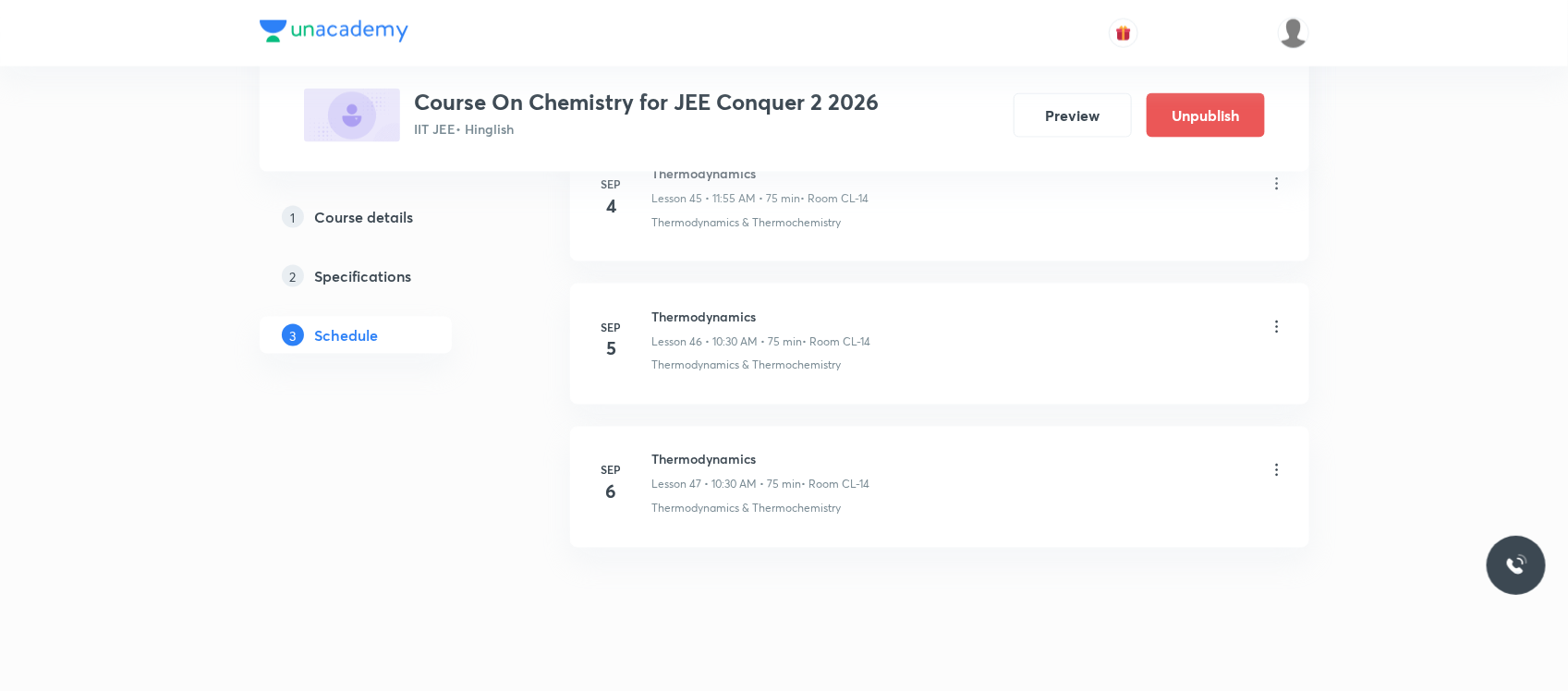
scroll to position [7538, 0]
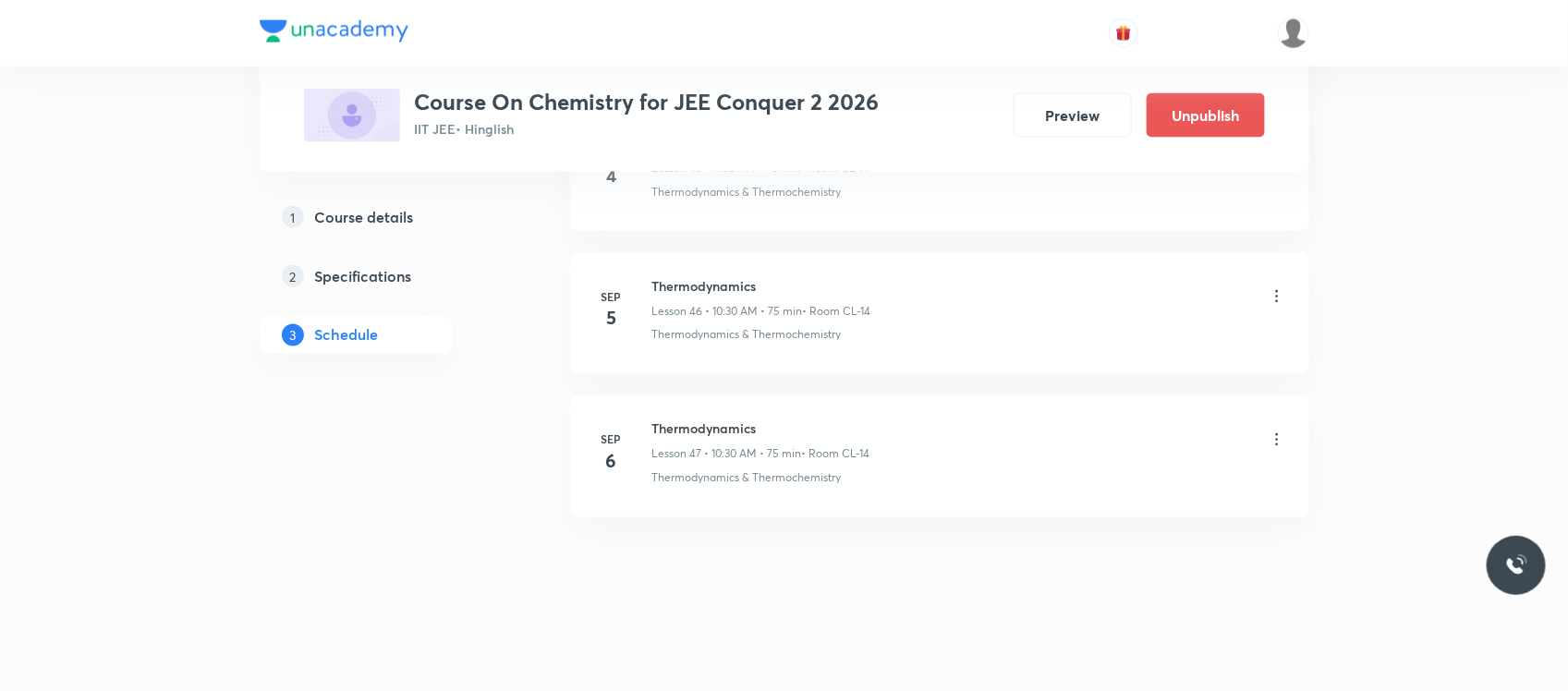
click at [680, 435] on h6 "Thermodynamics" at bounding box center [761, 429] width 218 height 20
copy h6 "Thermodynamics"
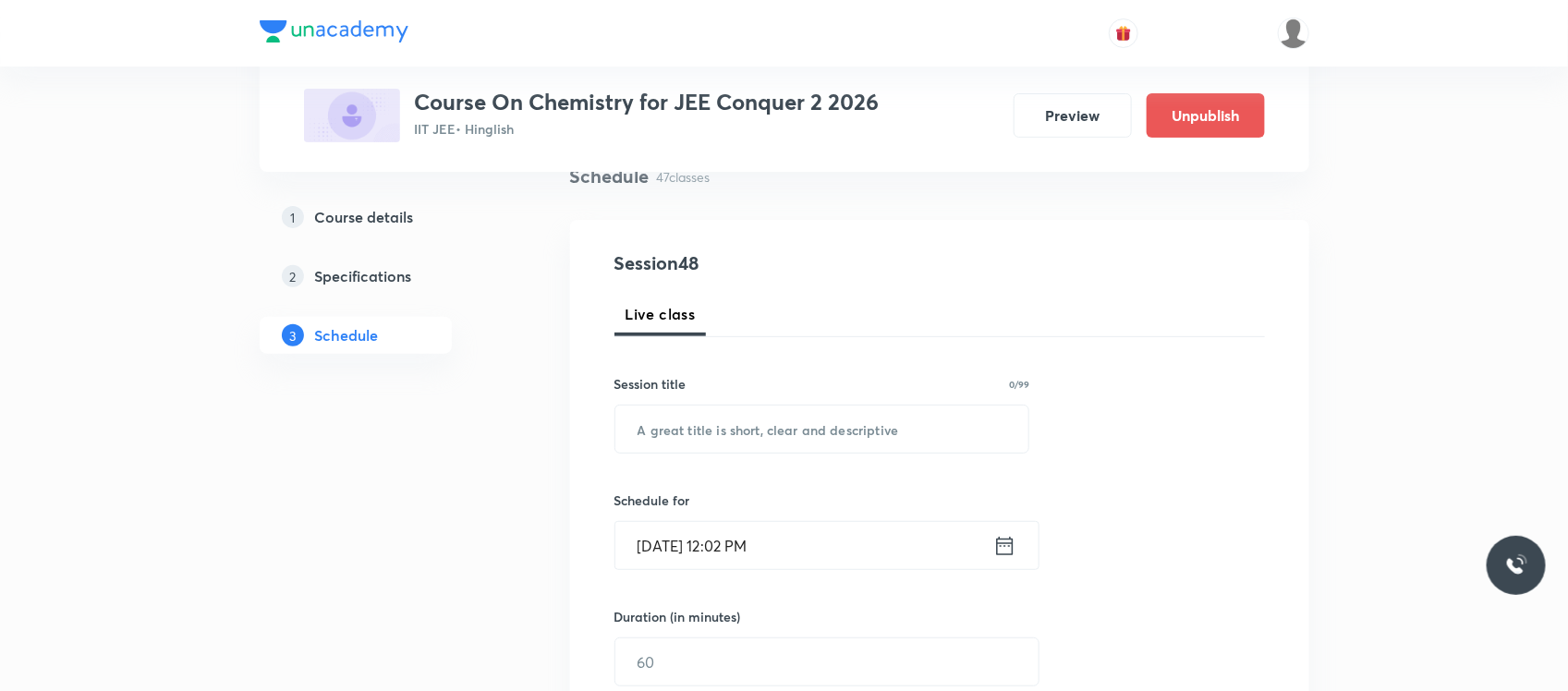
scroll to position [157, 0]
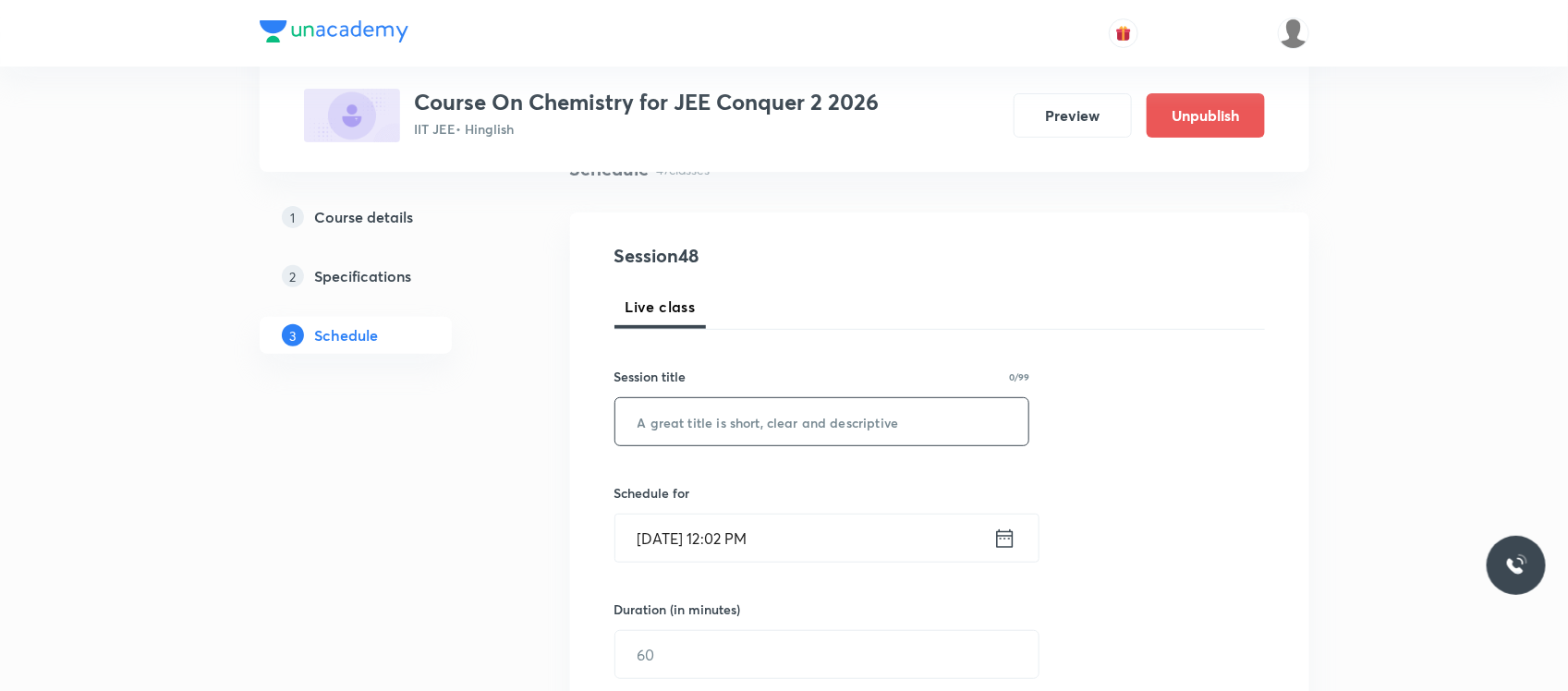
paste input "Thermodynamics"
click at [695, 422] on input "text" at bounding box center [823, 422] width 414 height 47
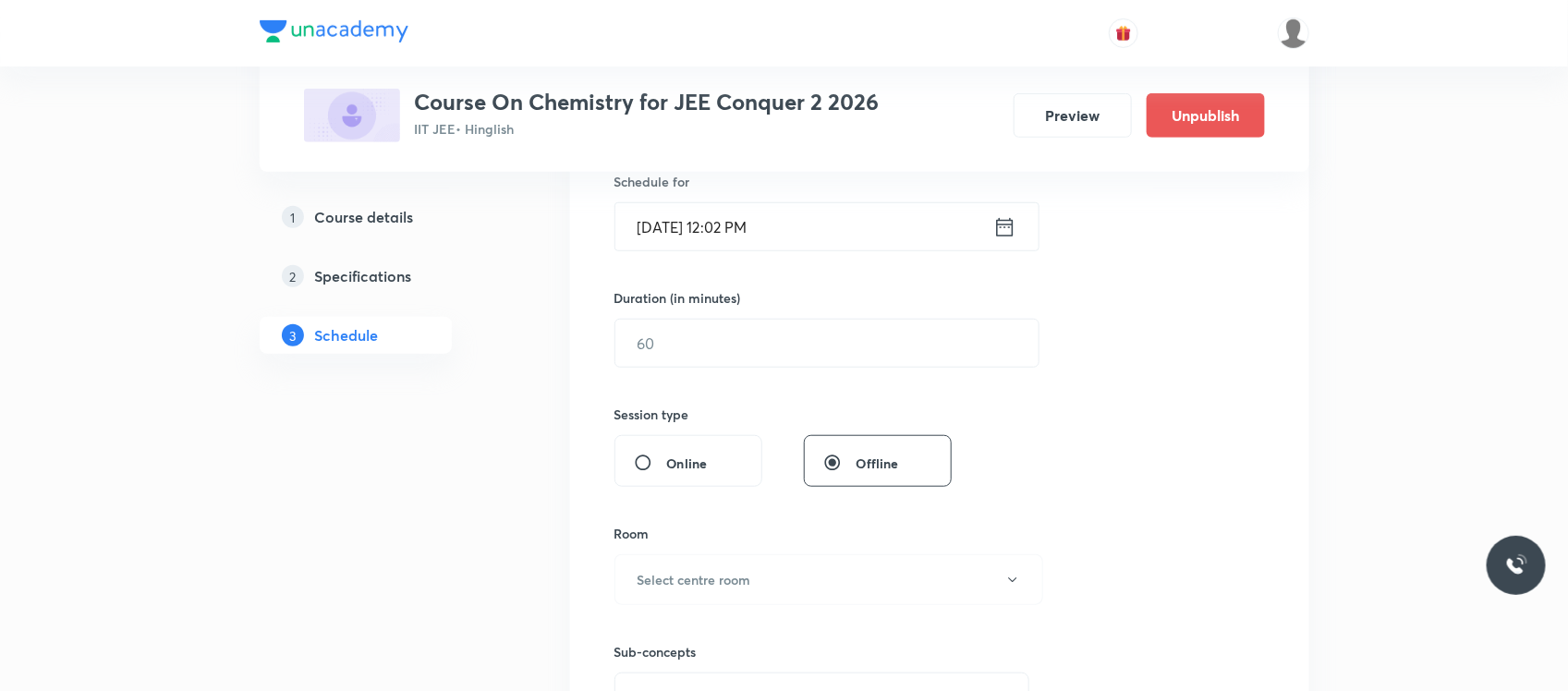
scroll to position [469, 0]
type input "Thermodynamics"
click at [802, 220] on input "Sep 5, 2025, 12:02 PM" at bounding box center [805, 226] width 378 height 47
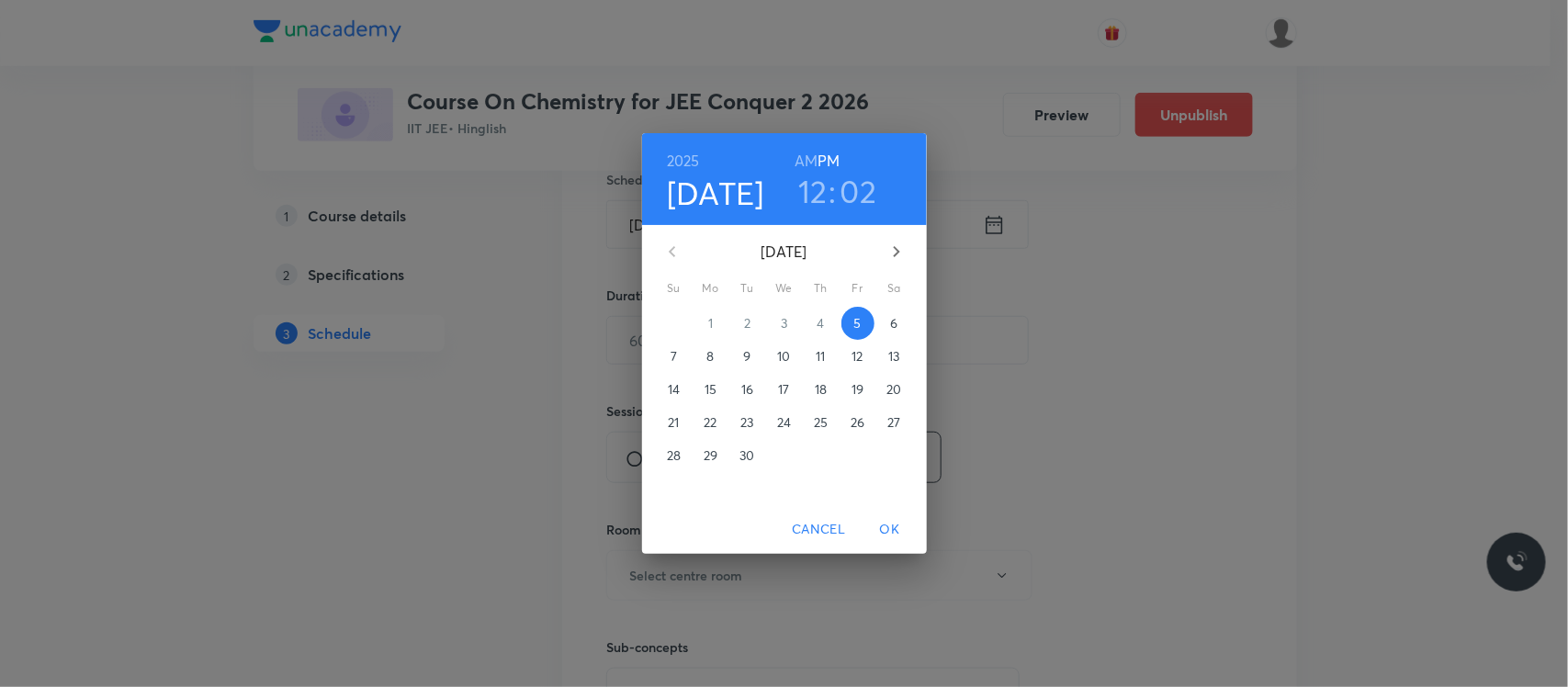
click at [846, 197] on h3 "02" at bounding box center [858, 191] width 37 height 39
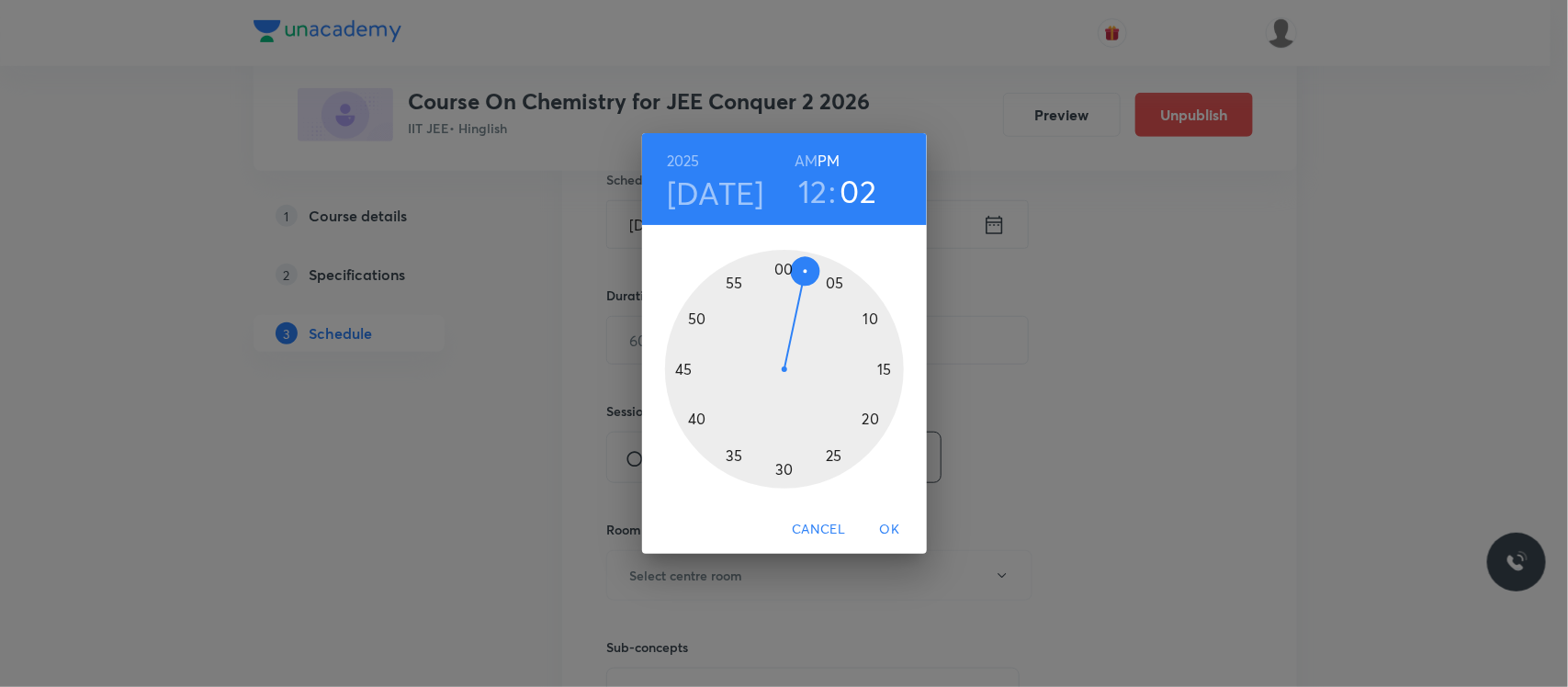
click at [831, 282] on div at bounding box center [784, 369] width 239 height 239
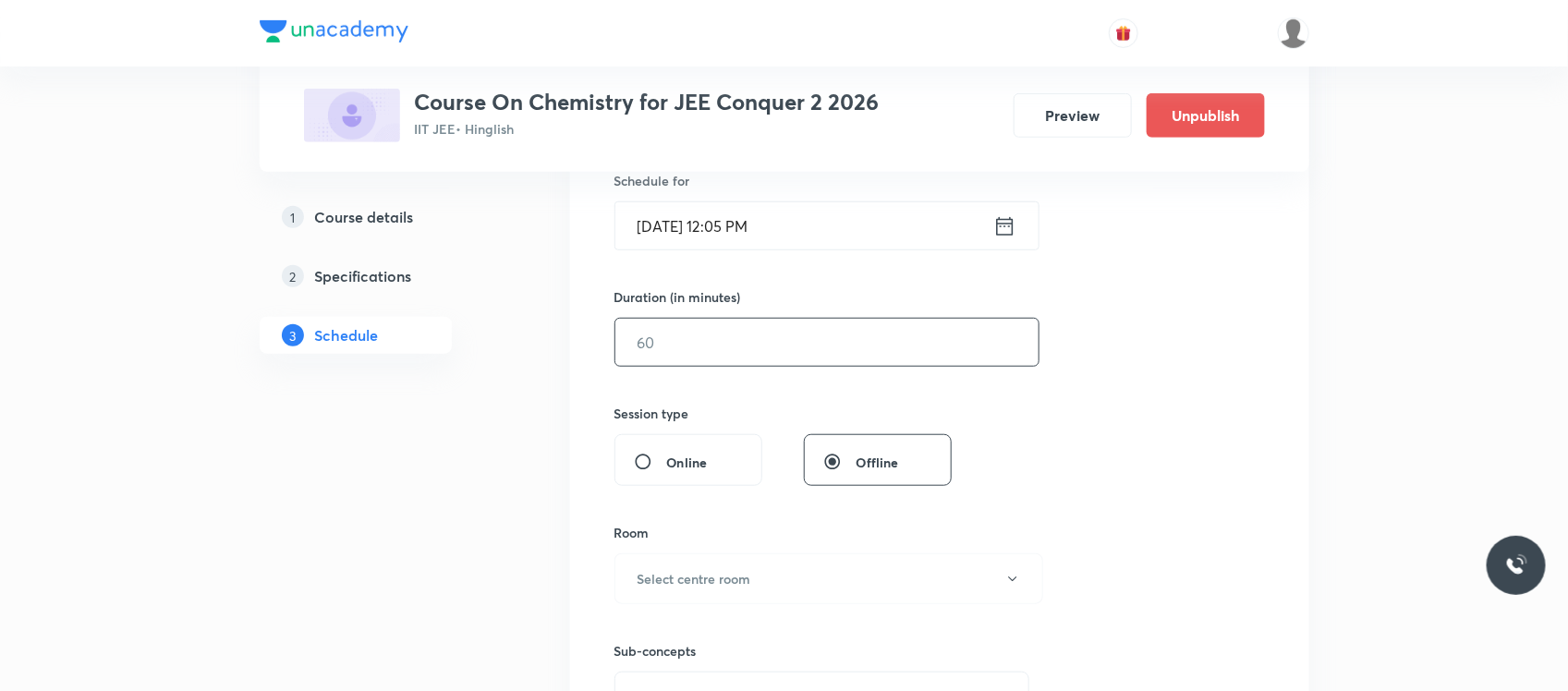
click at [767, 334] on input "text" at bounding box center [828, 342] width 424 height 47
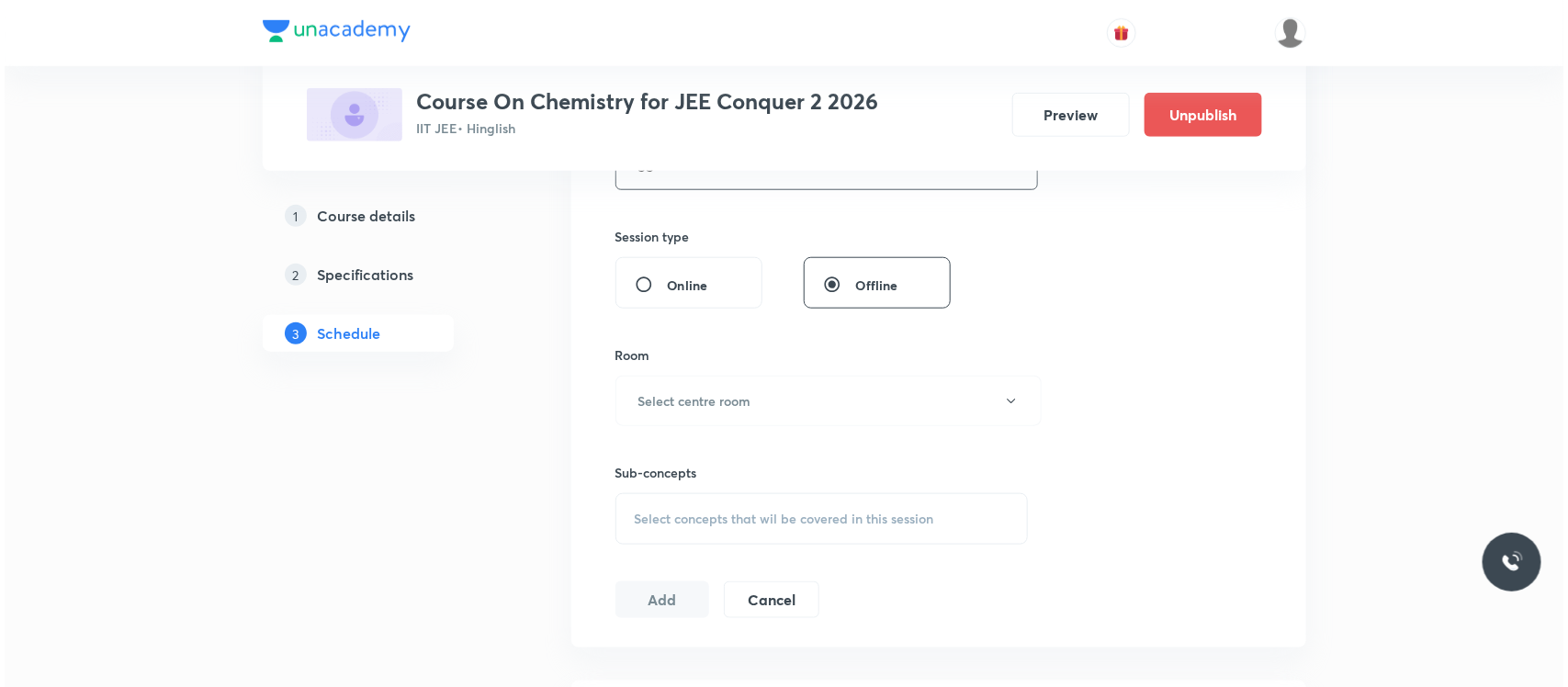
scroll to position [648, 0]
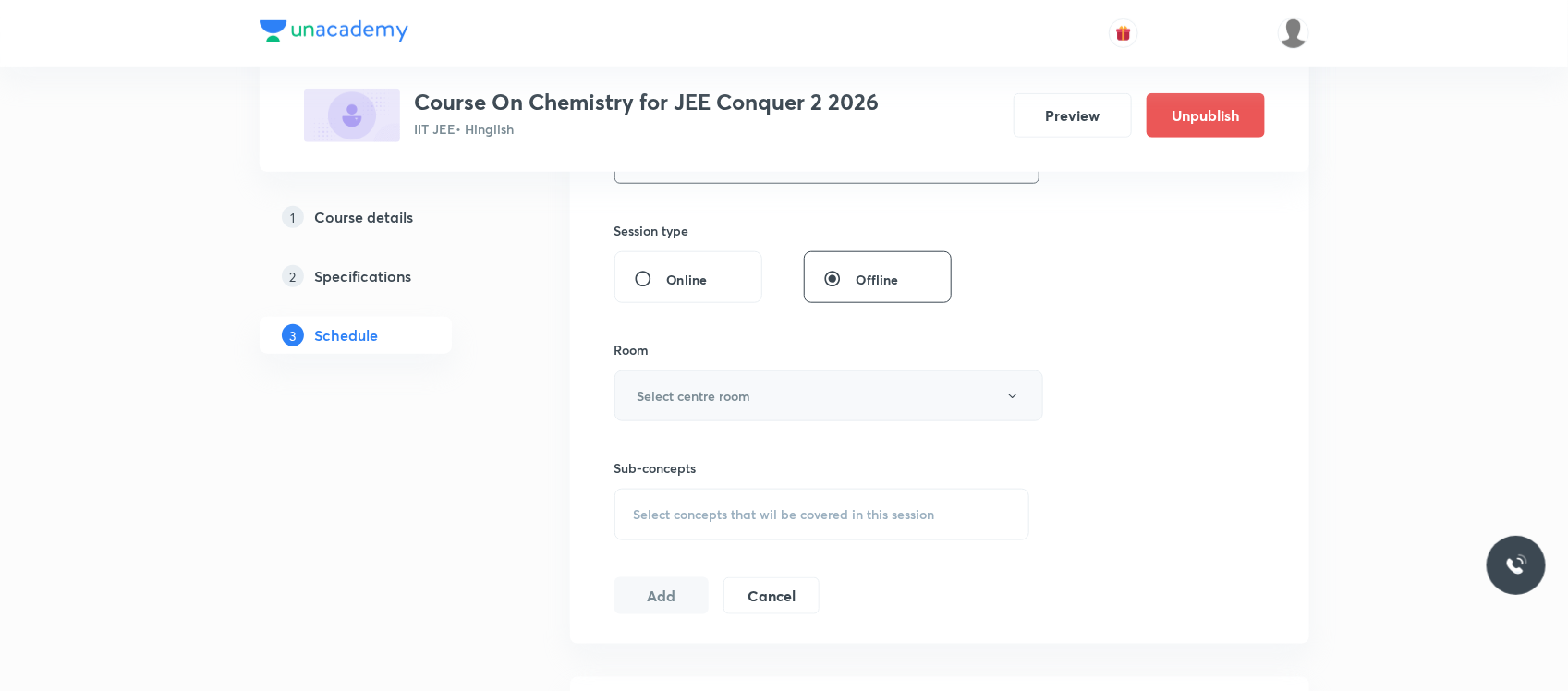
type input "55"
click at [727, 389] on h6 "Select centre room" at bounding box center [694, 395] width 113 height 20
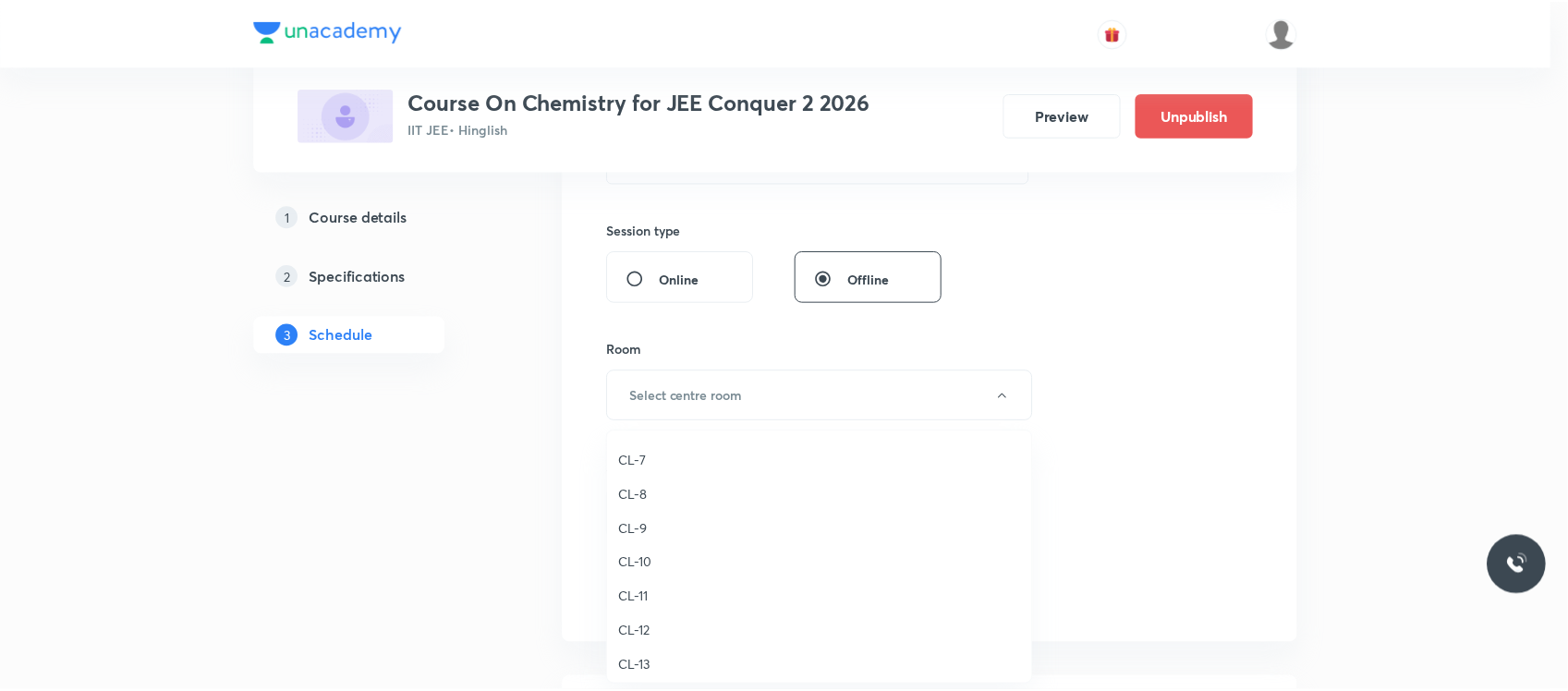
scroll to position [711, 0]
click at [640, 555] on span "CL-10" at bounding box center [825, 564] width 405 height 20
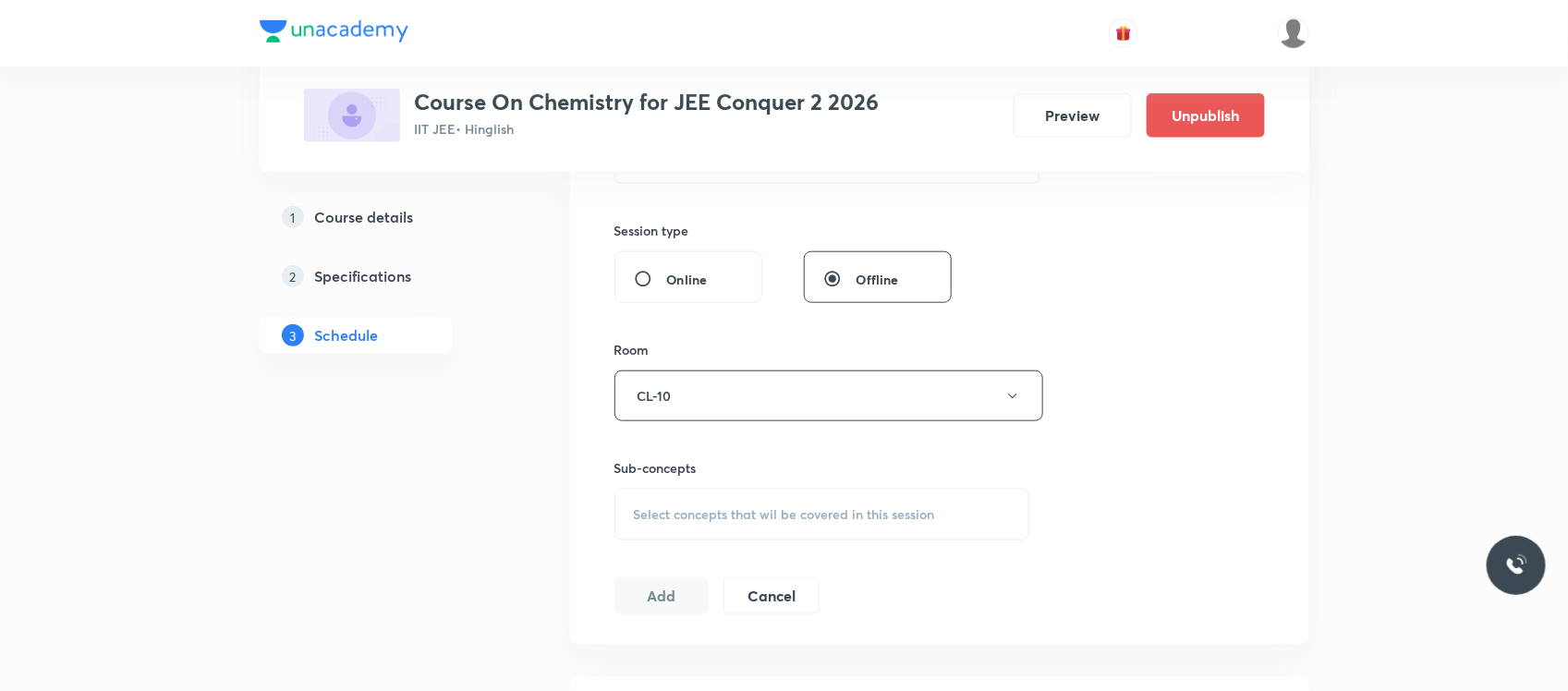
click at [722, 507] on span "Select concepts that wil be covered in this session" at bounding box center [784, 514] width 302 height 15
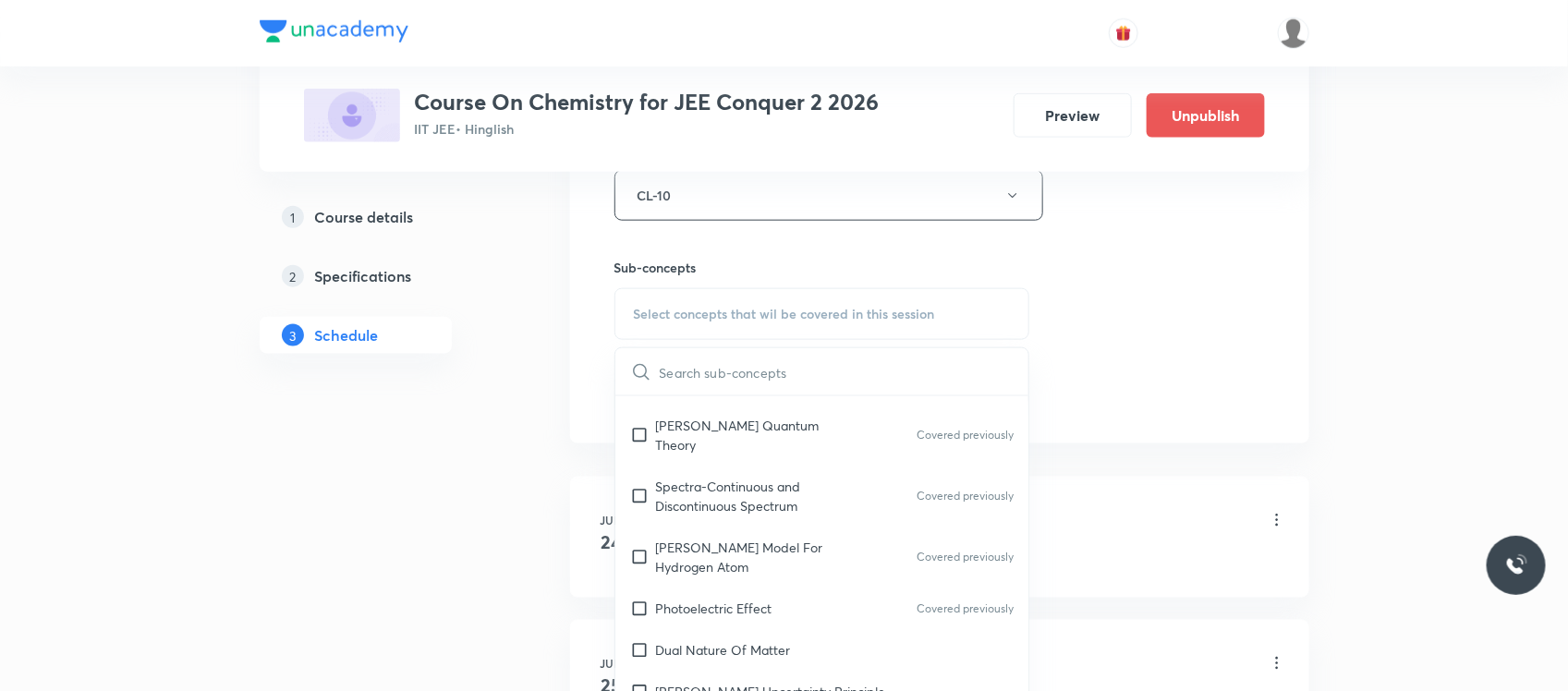
scroll to position [1239, 0]
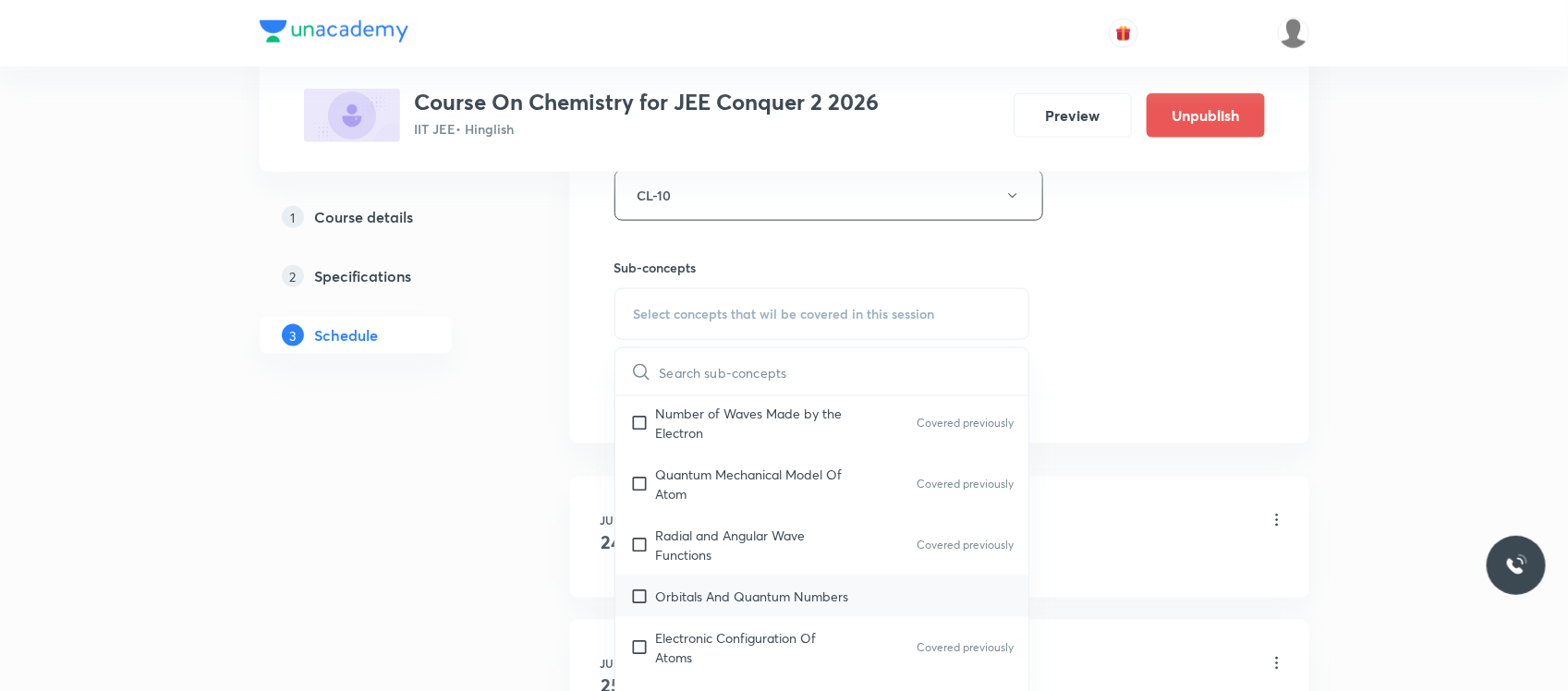
click at [736, 586] on p "Orbitals And Quantum Numbers" at bounding box center [753, 596] width 193 height 20
checkbox input "true"
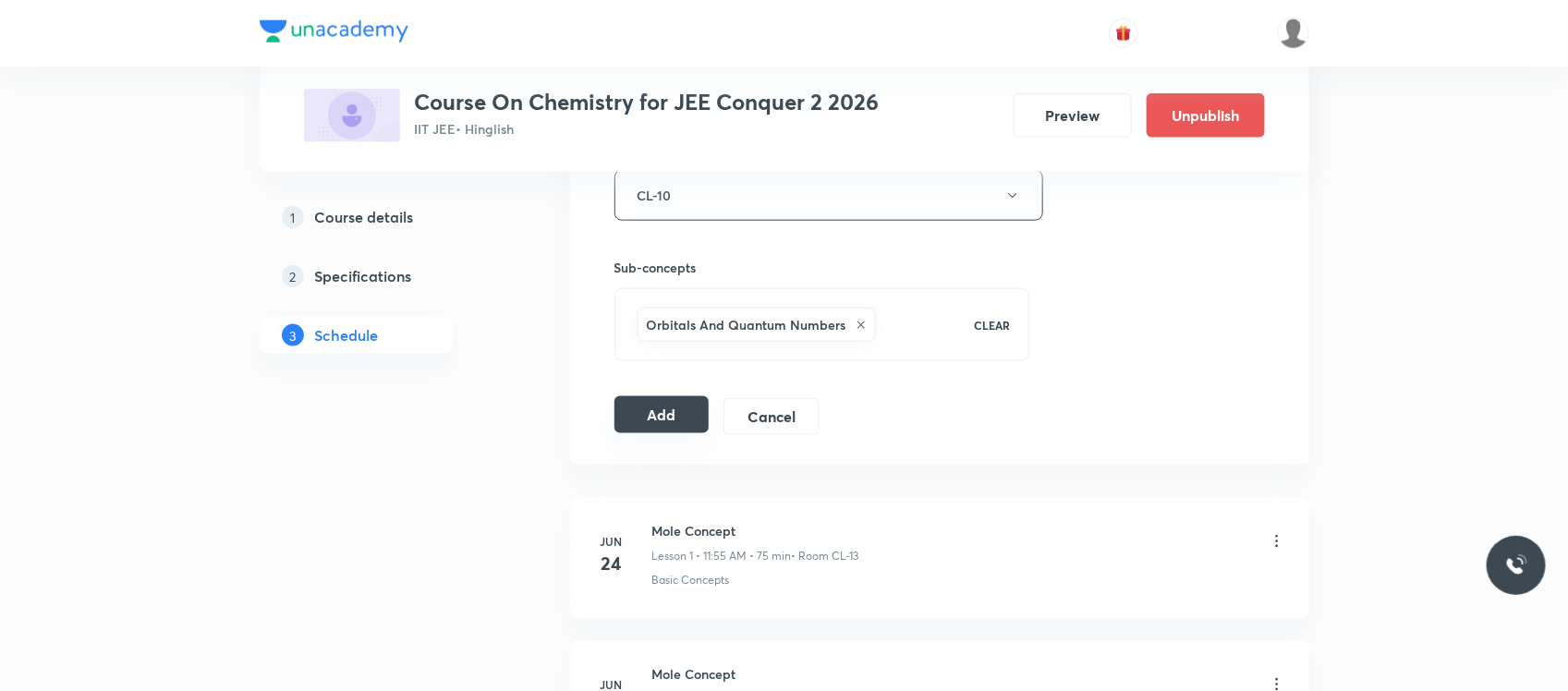
click at [671, 416] on button "Add" at bounding box center [662, 414] width 96 height 37
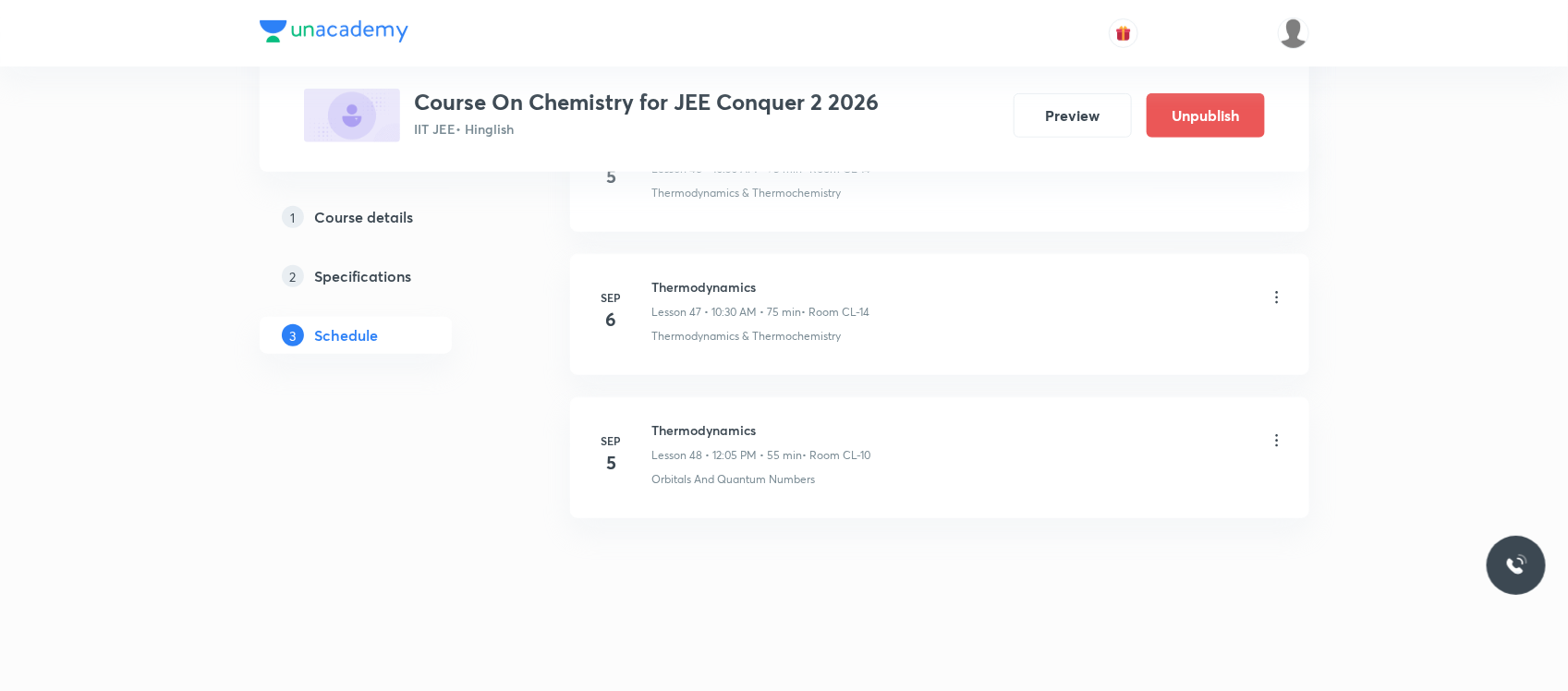
scroll to position [6832, 0]
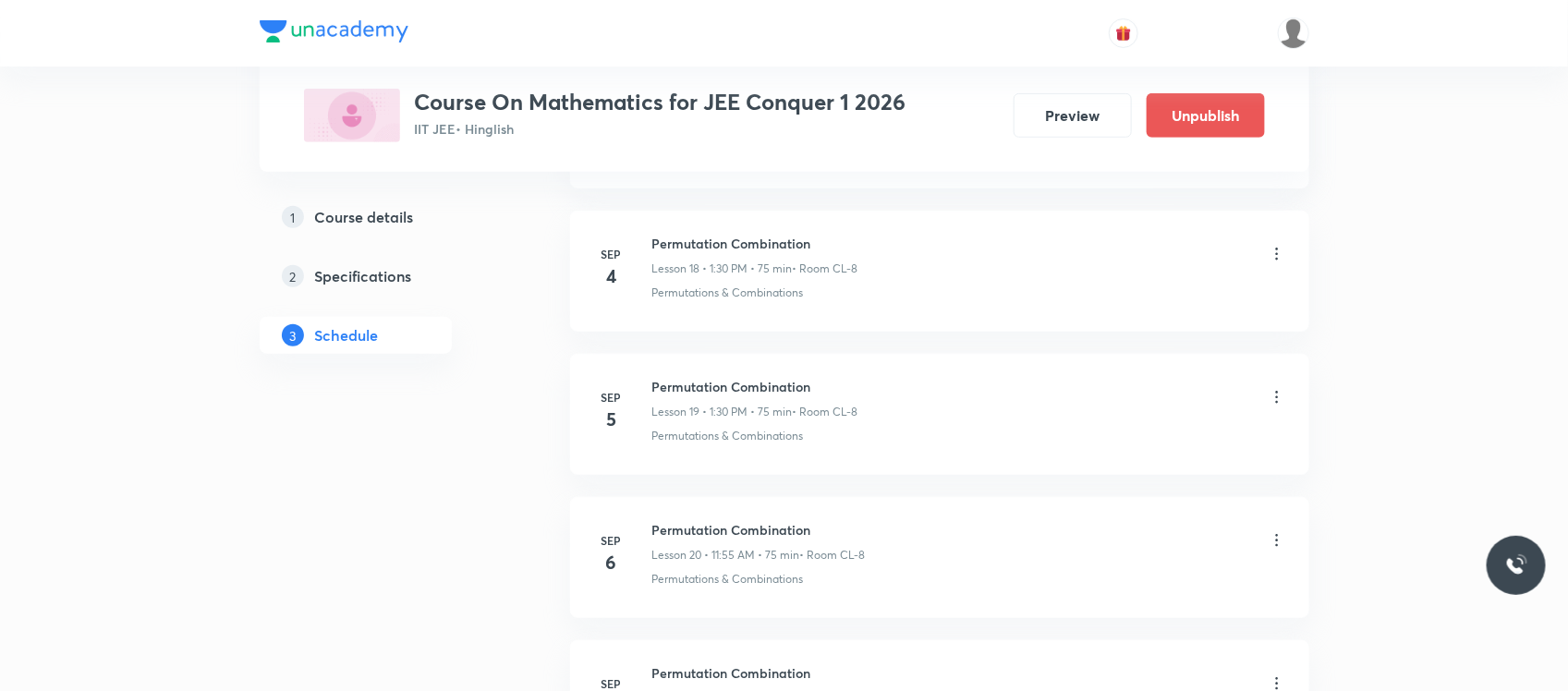
scroll to position [3551, 0]
click at [1273, 395] on div "Permutation Combination Lesson 19 • 1:30 PM • 75 min • Room CL-8" at bounding box center [969, 400] width 634 height 43
click at [1273, 403] on icon at bounding box center [1278, 398] width 19 height 19
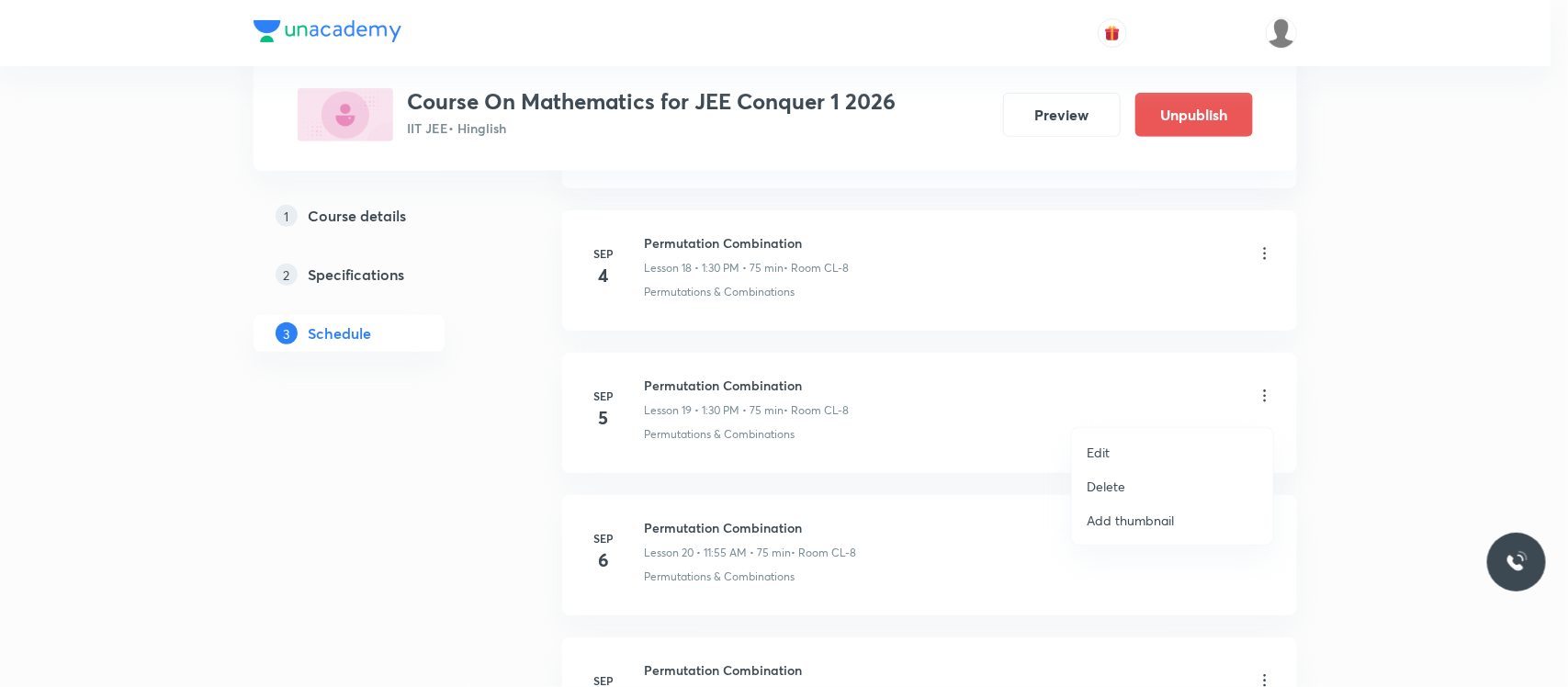
click at [1116, 464] on li "Edit" at bounding box center [1172, 452] width 201 height 34
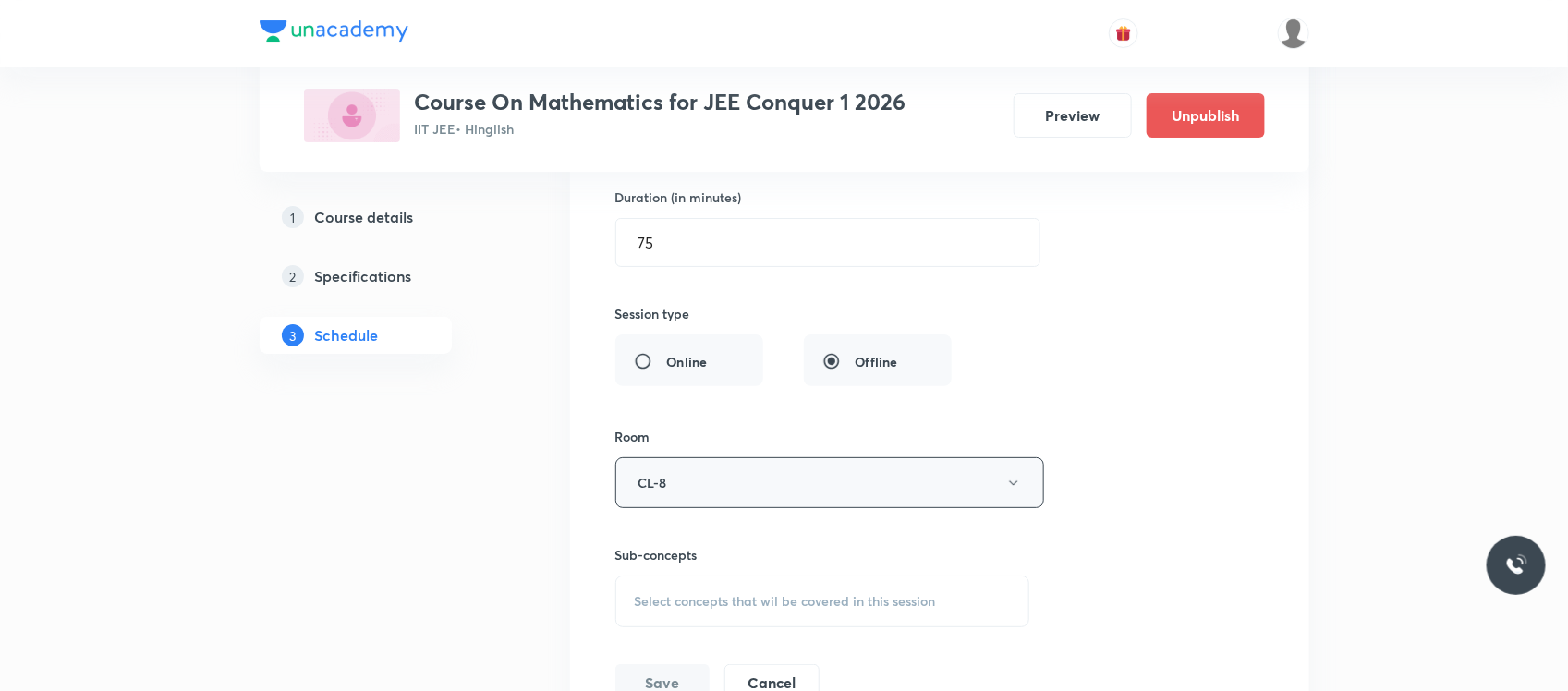
scroll to position [3142, 0]
click at [883, 588] on div "Select concepts that wil be covered in this session" at bounding box center [823, 602] width 415 height 52
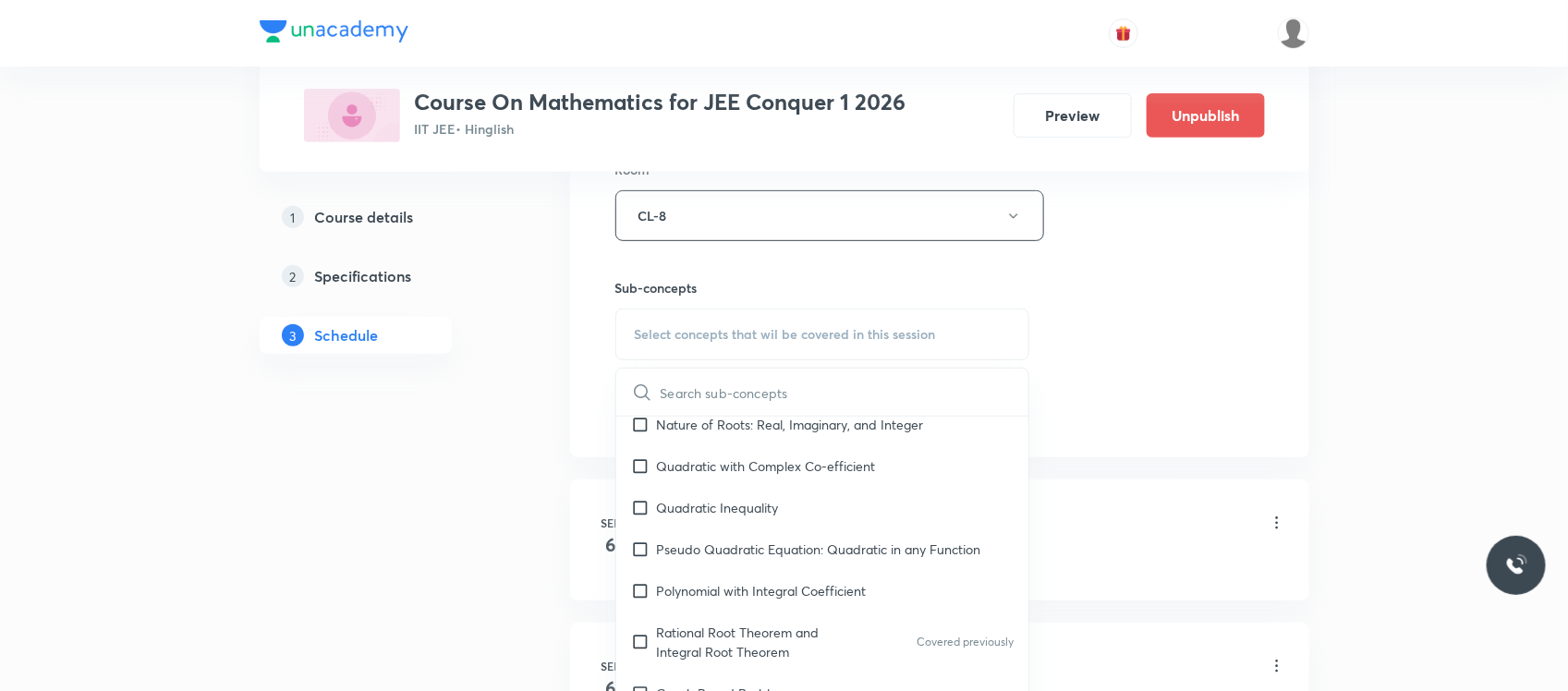
scroll to position [1037, 0]
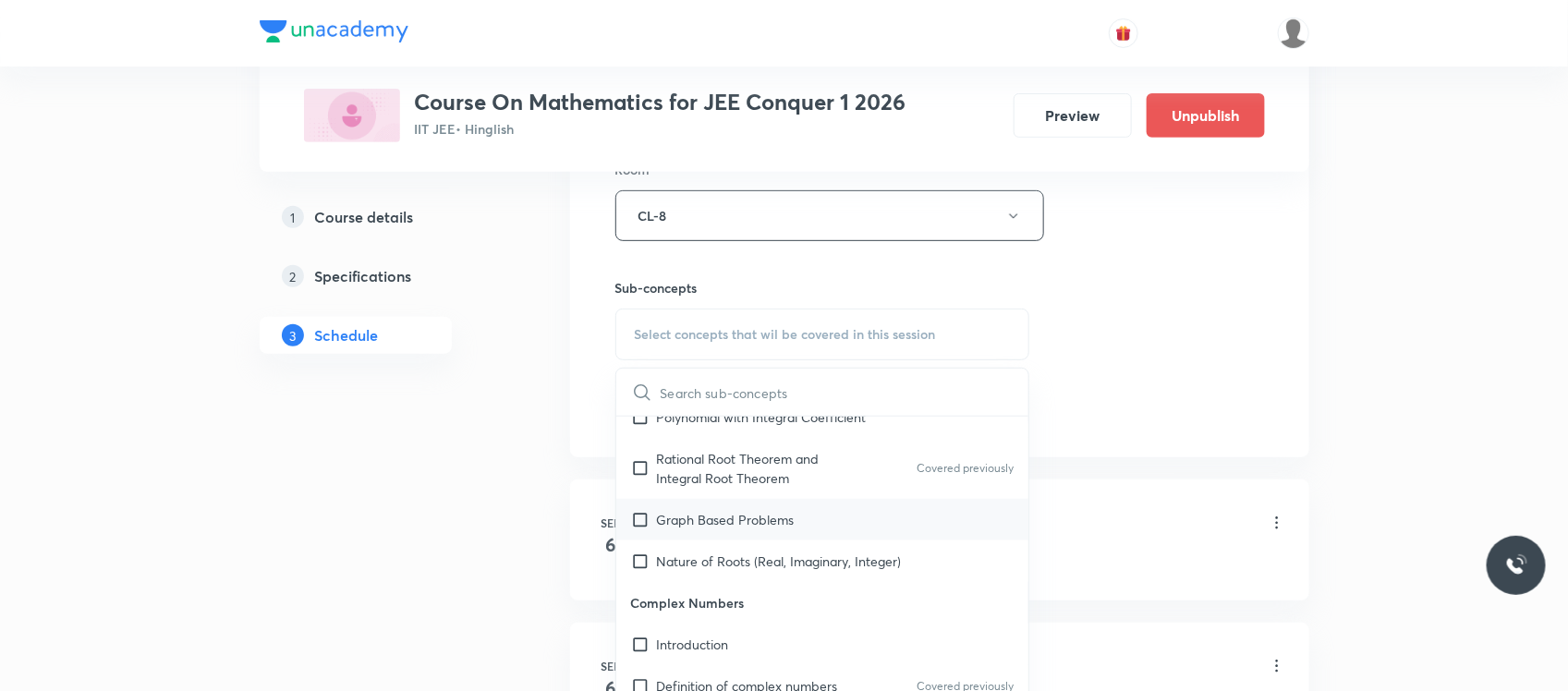
click at [784, 510] on div "Graph Based Problems" at bounding box center [823, 520] width 413 height 42
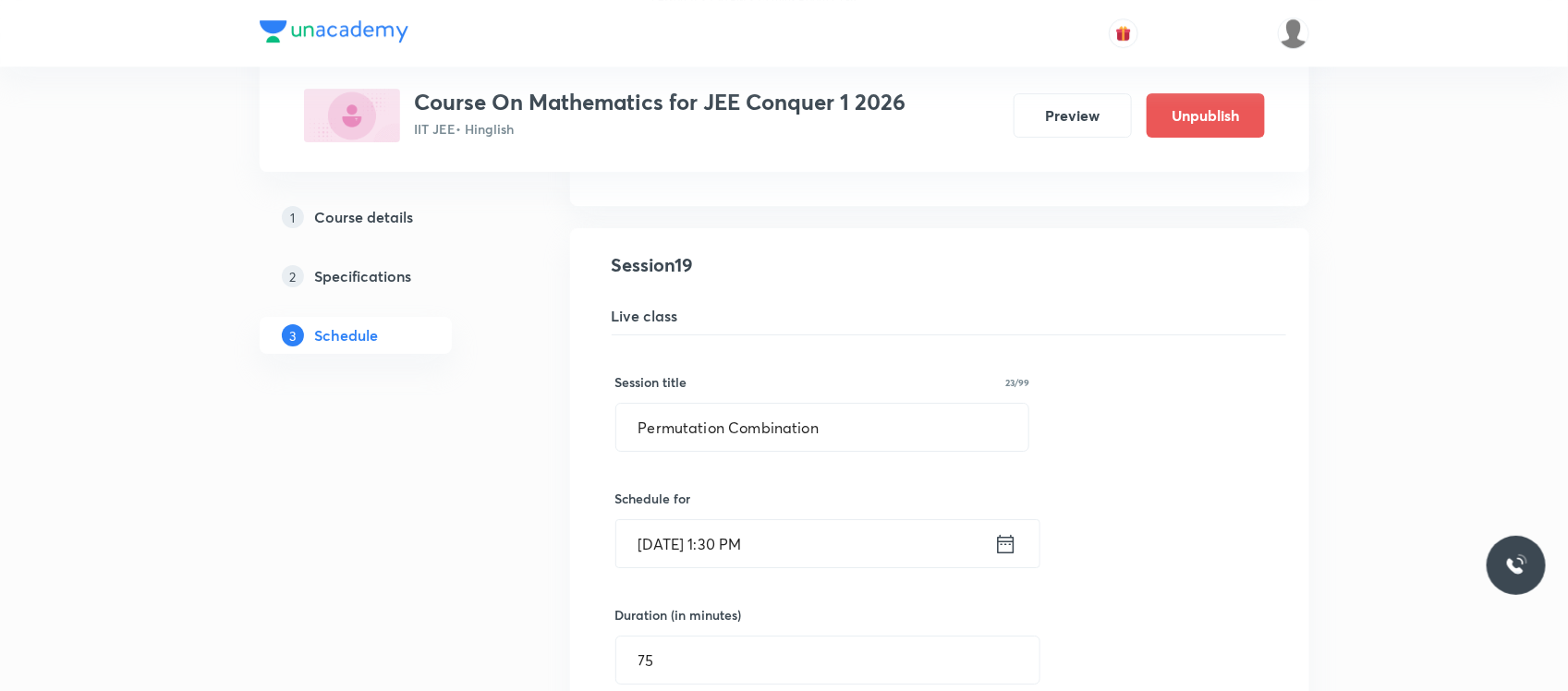
scroll to position [2754, 0]
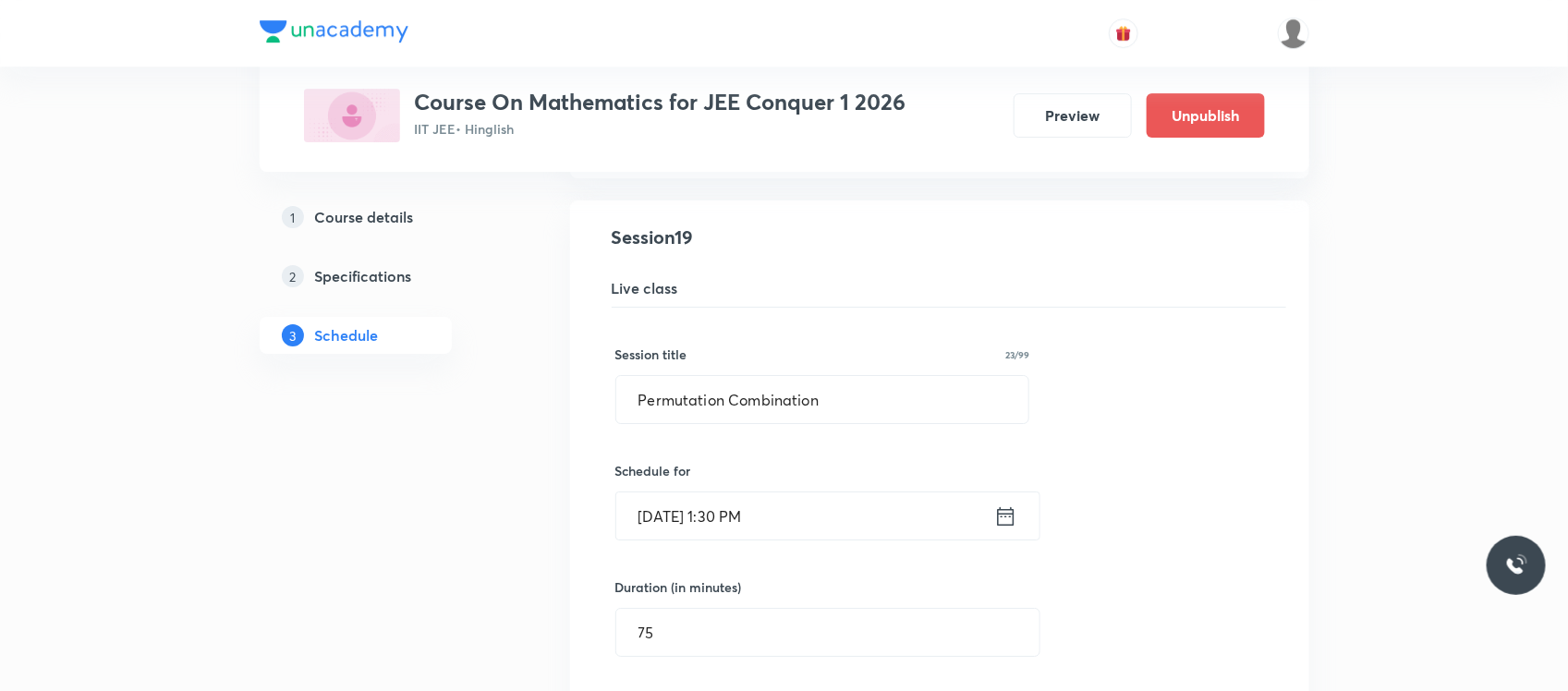
click at [800, 519] on input "[DATE] 1:30 PM" at bounding box center [806, 516] width 378 height 47
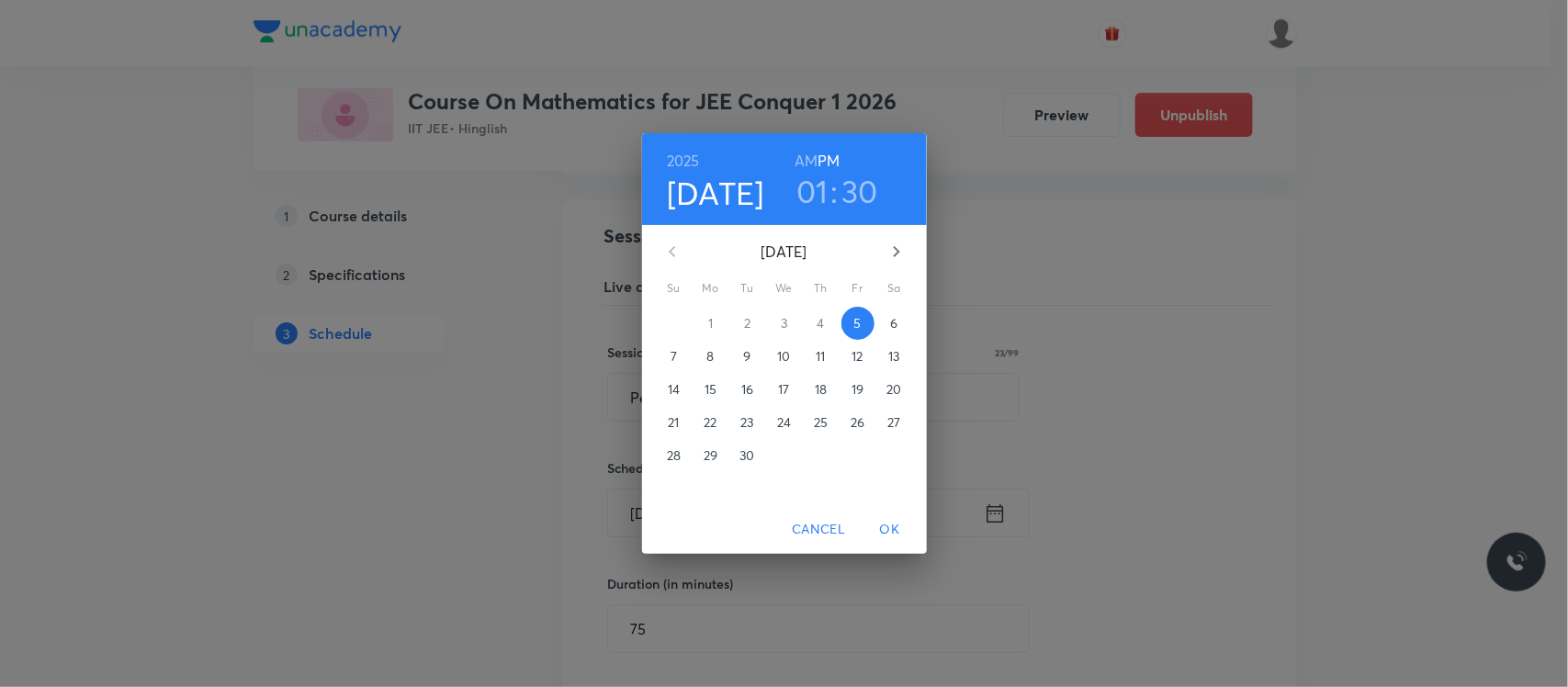
click at [852, 186] on h3 "30" at bounding box center [859, 191] width 37 height 39
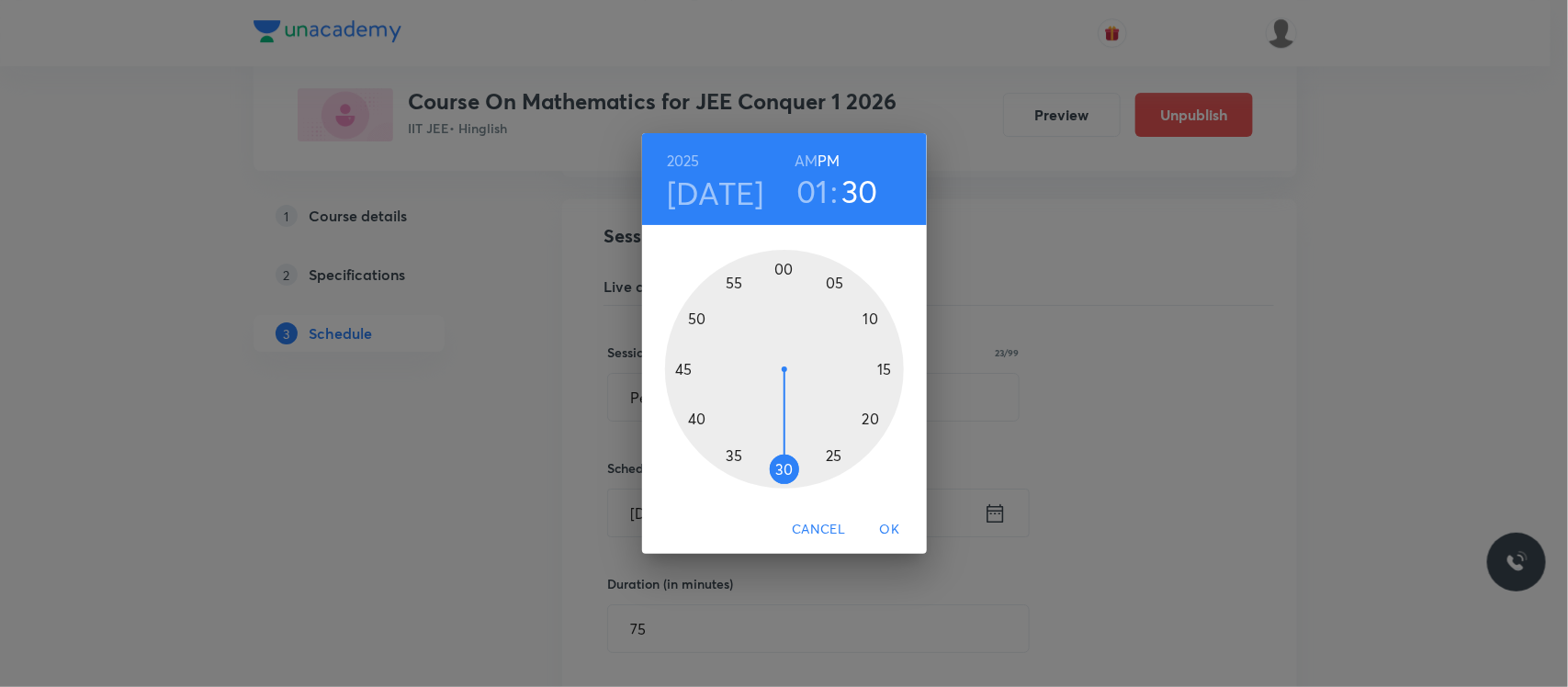
click at [872, 421] on div at bounding box center [784, 369] width 239 height 239
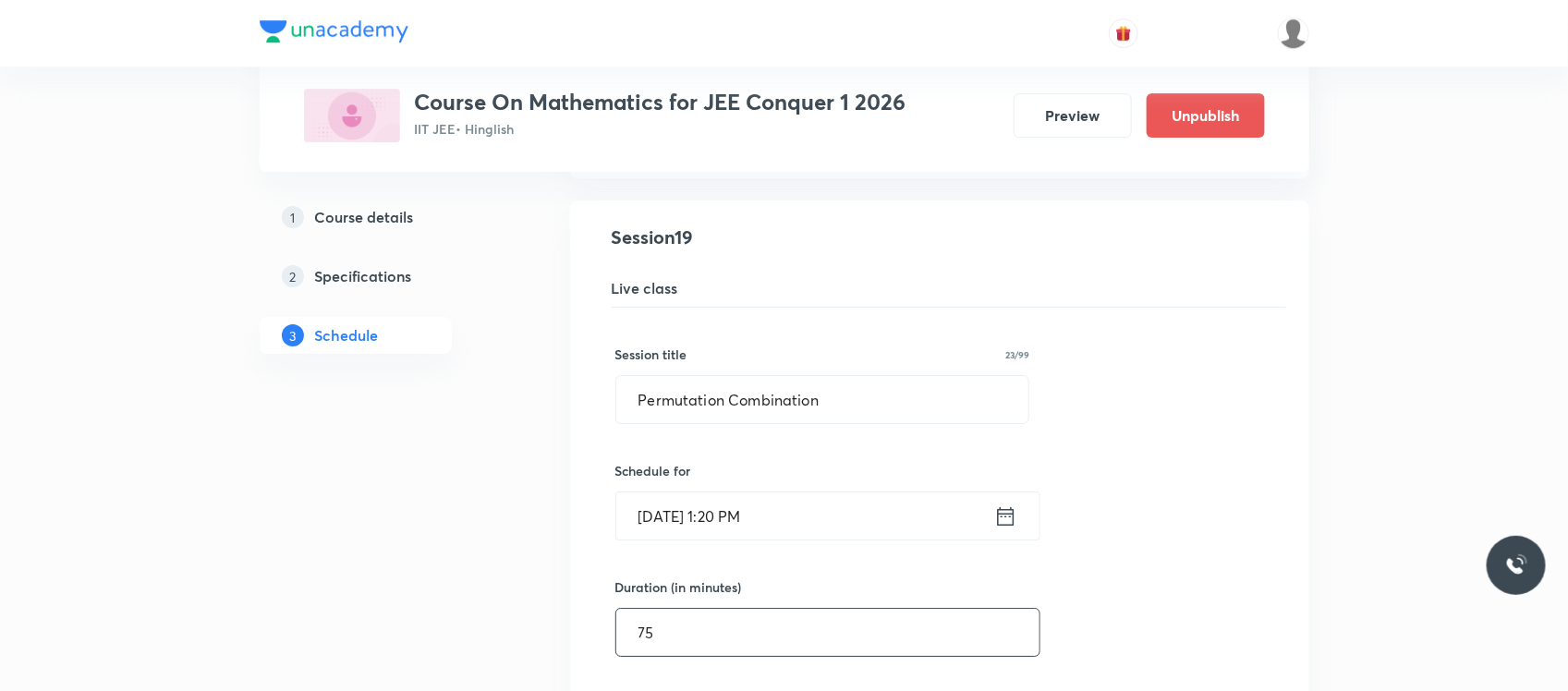
click at [709, 625] on input "75" at bounding box center [828, 632] width 424 height 47
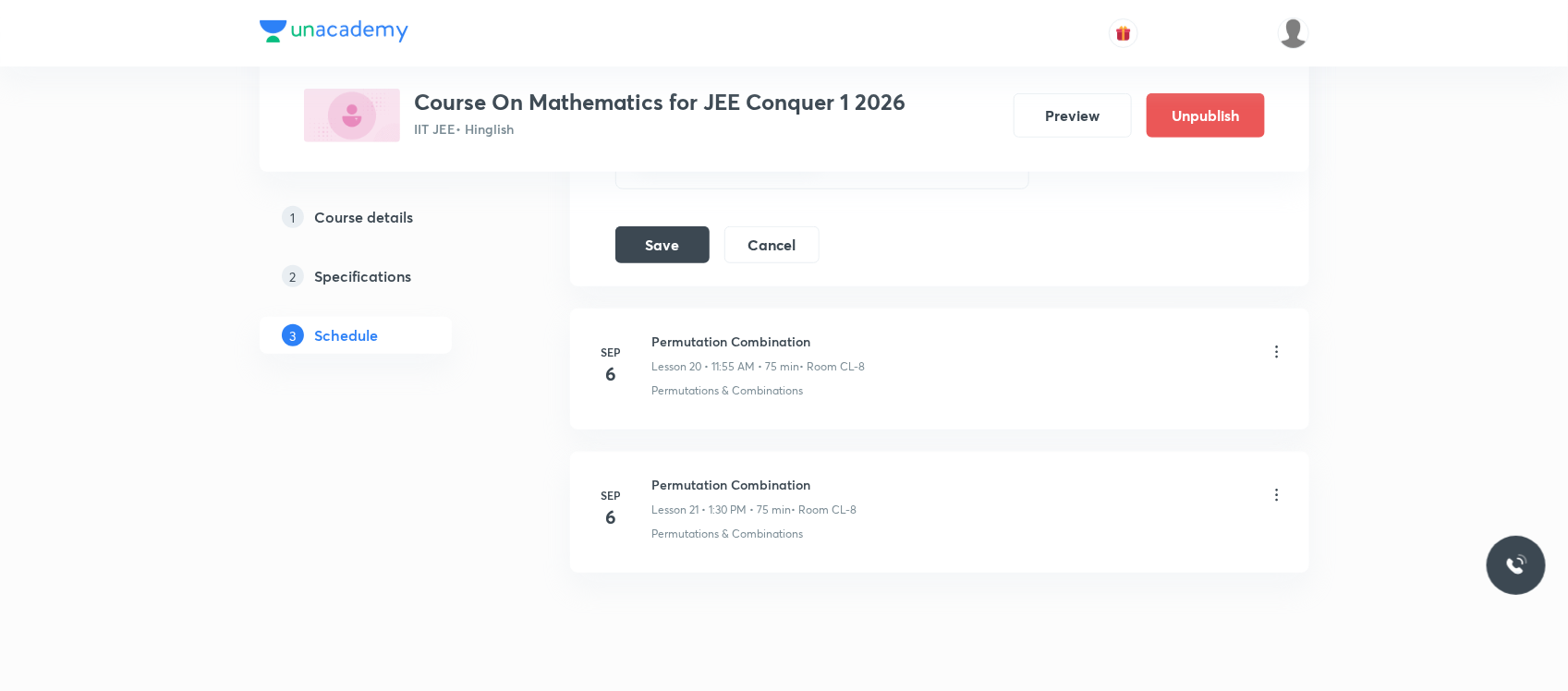
scroll to position [3603, 0]
type input "85"
click at [652, 250] on button "Save" at bounding box center [663, 241] width 95 height 37
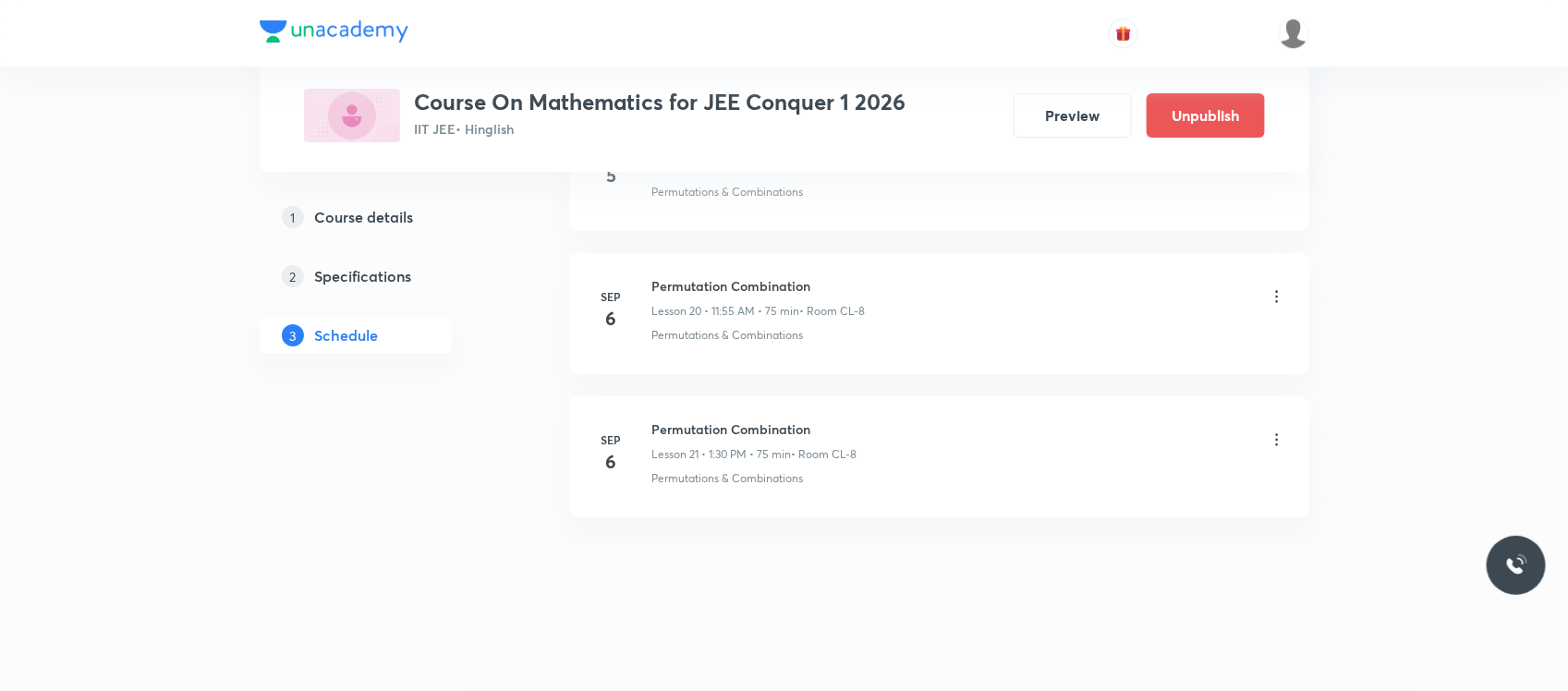
scroll to position [2956, 0]
